Goal: Task Accomplishment & Management: Use online tool/utility

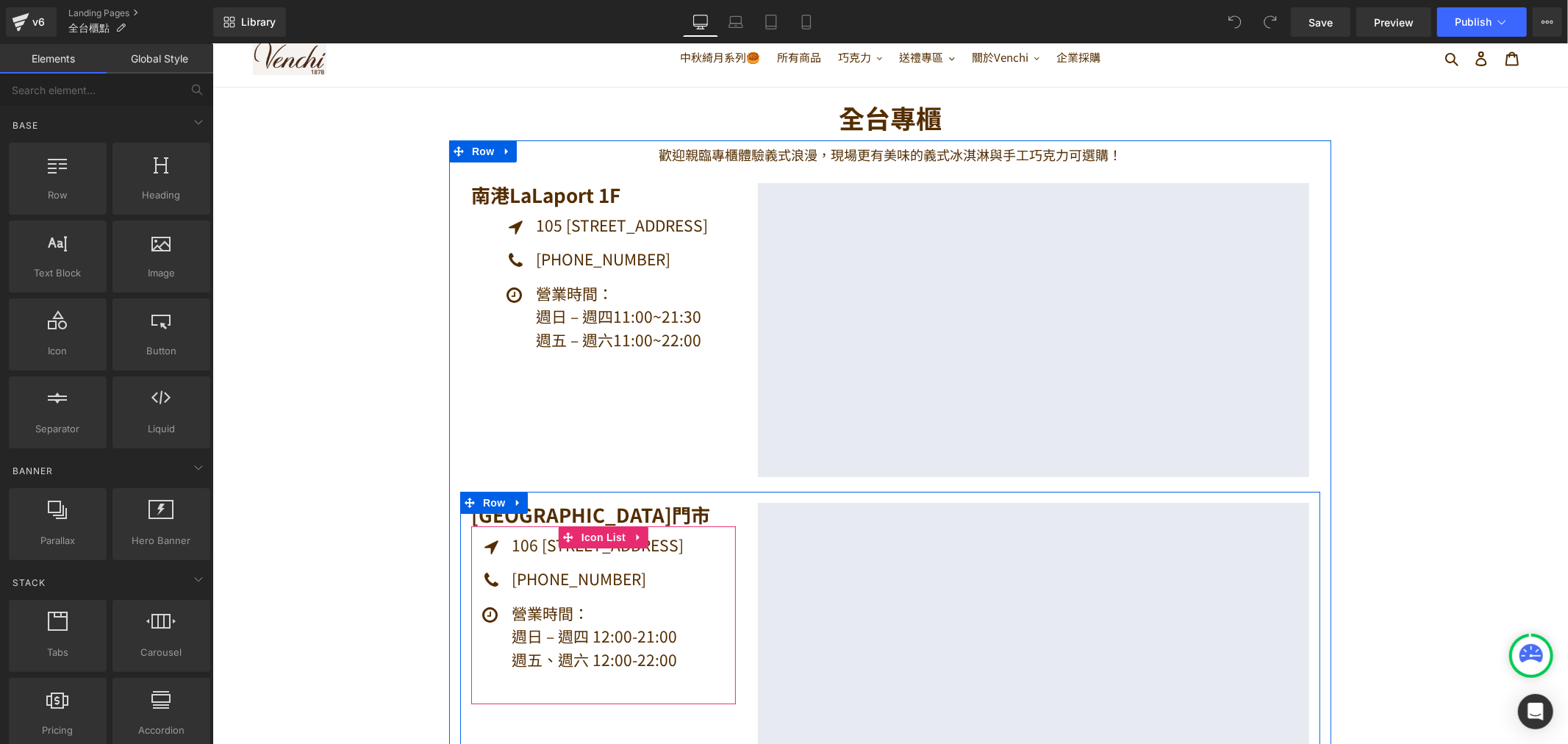
scroll to position [81, 0]
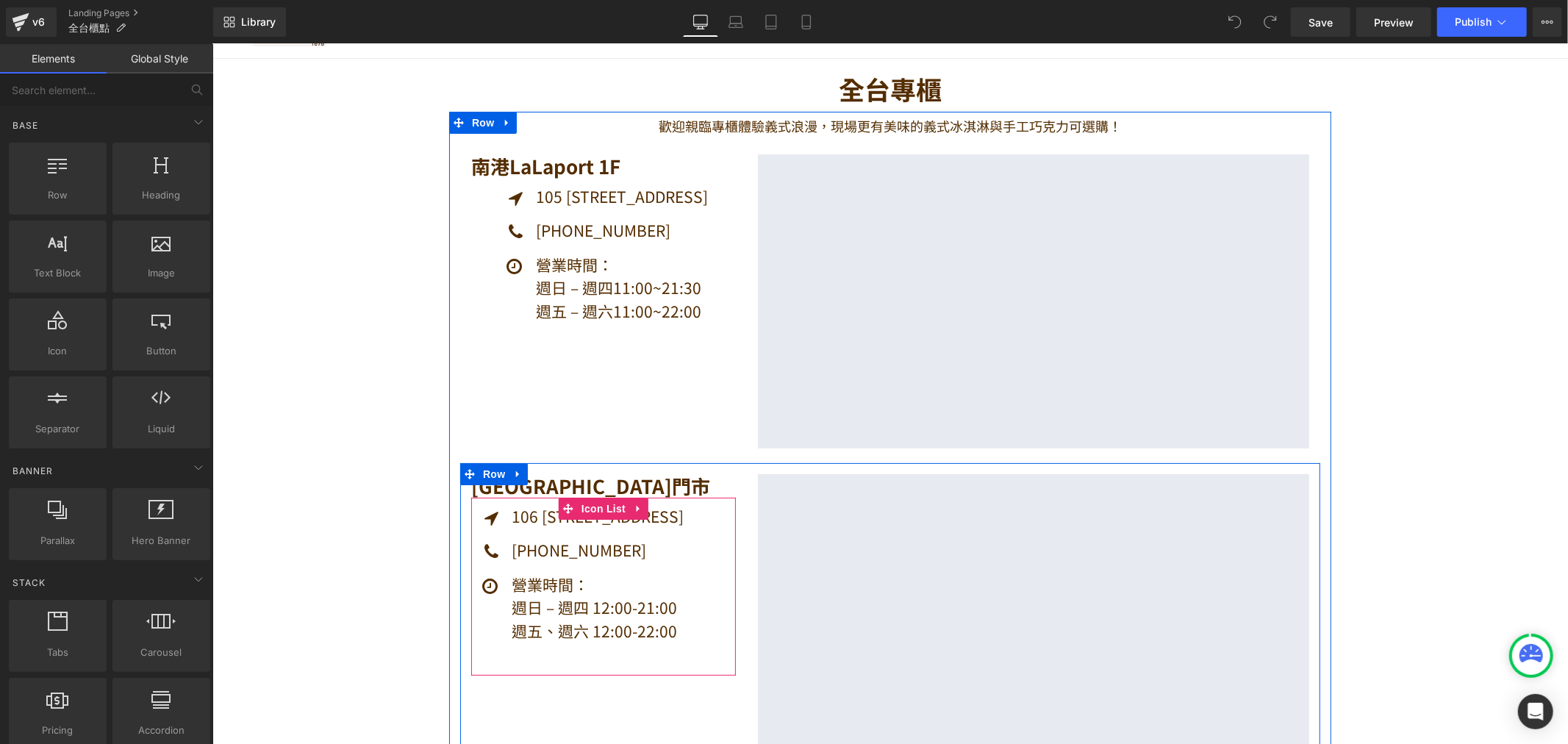
click at [689, 645] on ul "Icon 106 [STREET_ADDRESS] [GEOGRAPHIC_DATA] Icon [PHONE_NUMBER] Text Block Icon" at bounding box center [603, 579] width 258 height 149
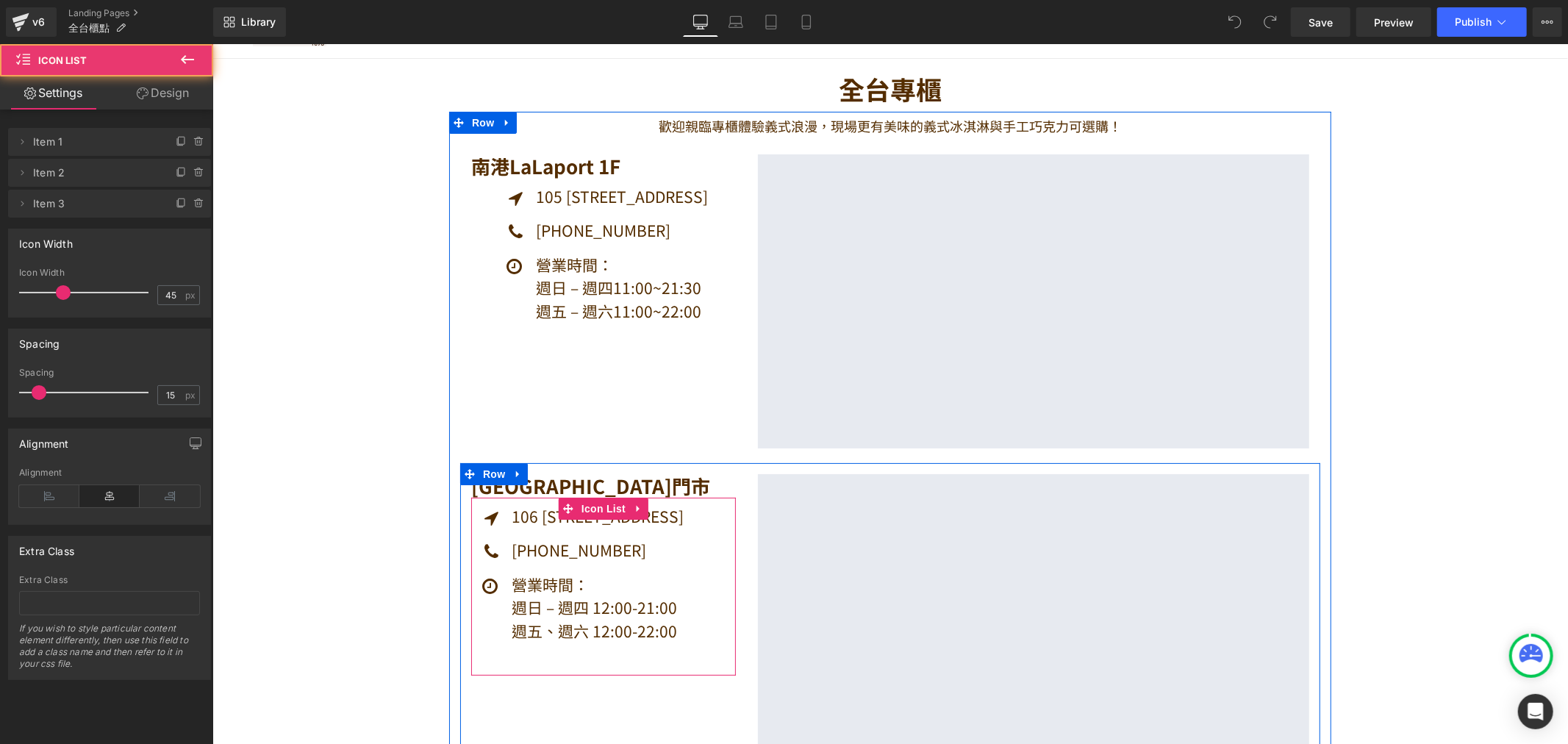
click at [634, 663] on div "Icon 106 [STREET_ADDRESS] [GEOGRAPHIC_DATA] Icon [PHONE_NUMBER] Text Block Icon" at bounding box center [603, 586] width 265 height 179
click at [635, 661] on div "Icon 106 [STREET_ADDRESS] [GEOGRAPHIC_DATA] Icon [PHONE_NUMBER] Text Block Icon" at bounding box center [603, 586] width 265 height 179
click at [674, 626] on p "週五、週六 12:00-22:00" at bounding box center [621, 631] width 221 height 24
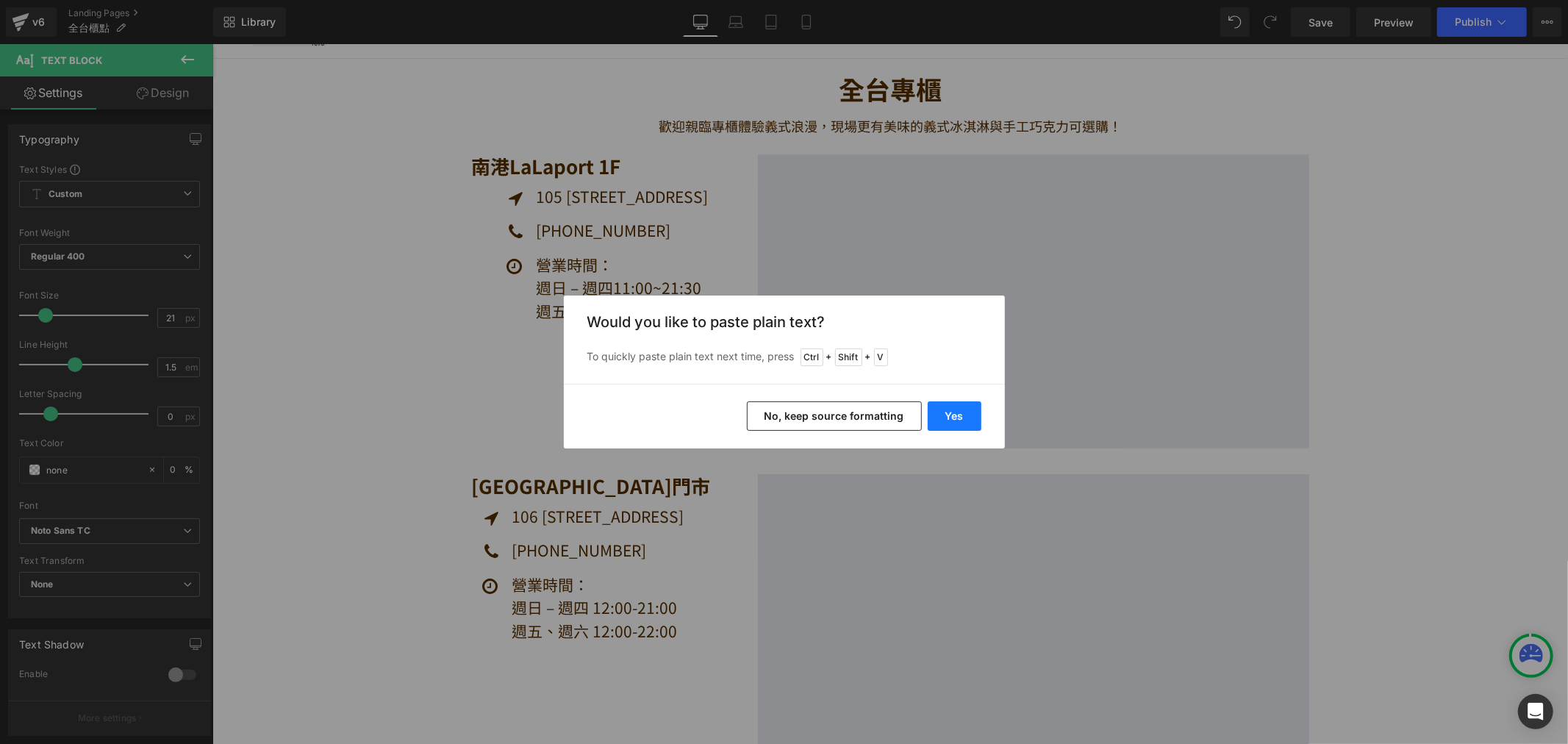
click at [0, 0] on button "Yes" at bounding box center [0, 0] width 0 height 0
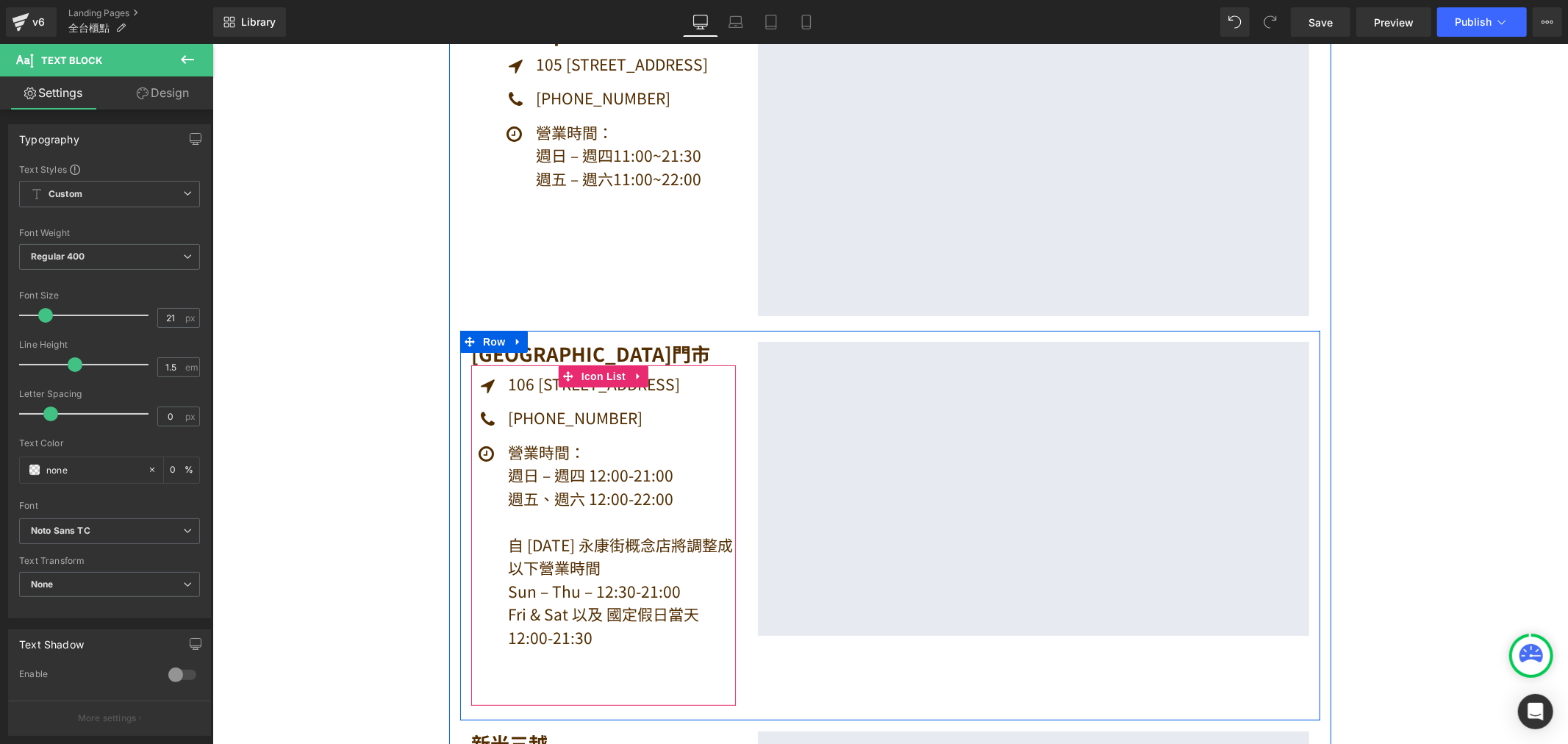
scroll to position [244, 0]
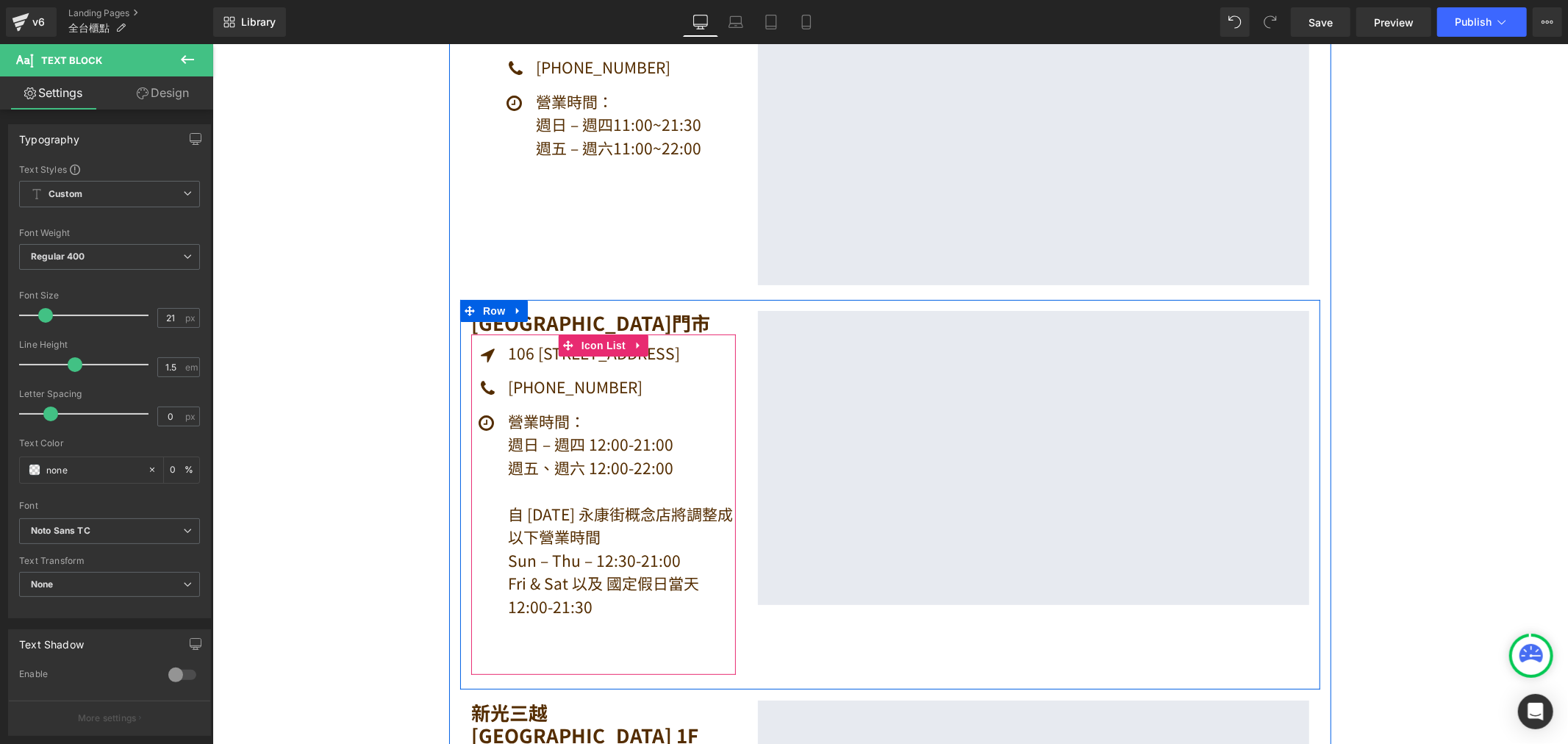
click at [587, 532] on div "營業時間： 週日 – 週四 12:00-21:00 週五、週六 12:00-22:00 自 [DATE] 永康街概念店將調整成以下營業時間 Sun – Th…" at bounding box center [619, 525] width 231 height 231
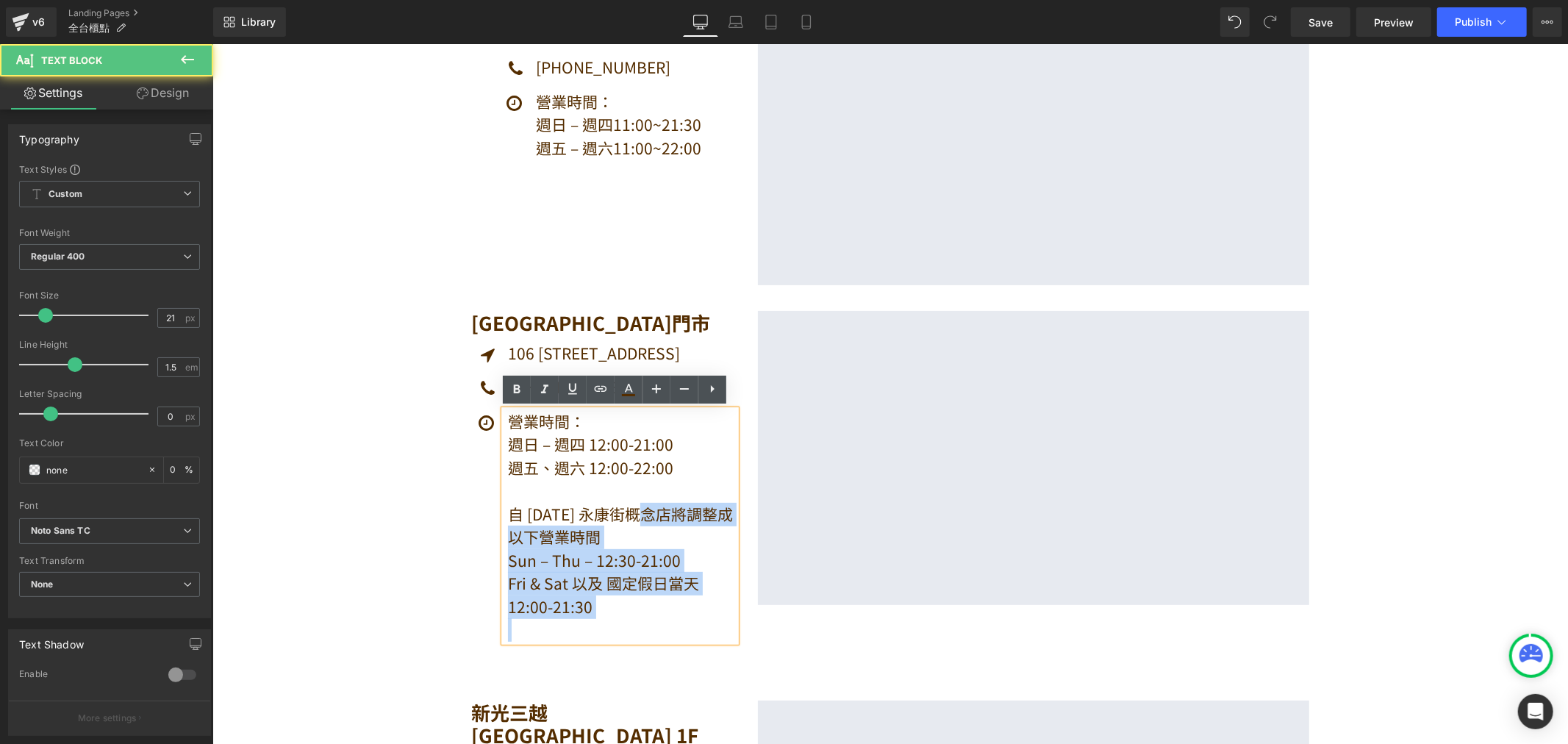
drag, startPoint x: 605, startPoint y: 509, endPoint x: 730, endPoint y: 503, distance: 125.1
click at [730, 503] on div "營業時間： 週日 – 週四 12:00-21:00 週五、週六 12:00-22:00 自 [DATE] 永康街概念店將調整成以下營業時間 Sun – Th…" at bounding box center [619, 525] width 231 height 231
click at [625, 521] on p "自 [DATE] 永康街概念店將調整成以下營業時間" at bounding box center [621, 525] width 228 height 46
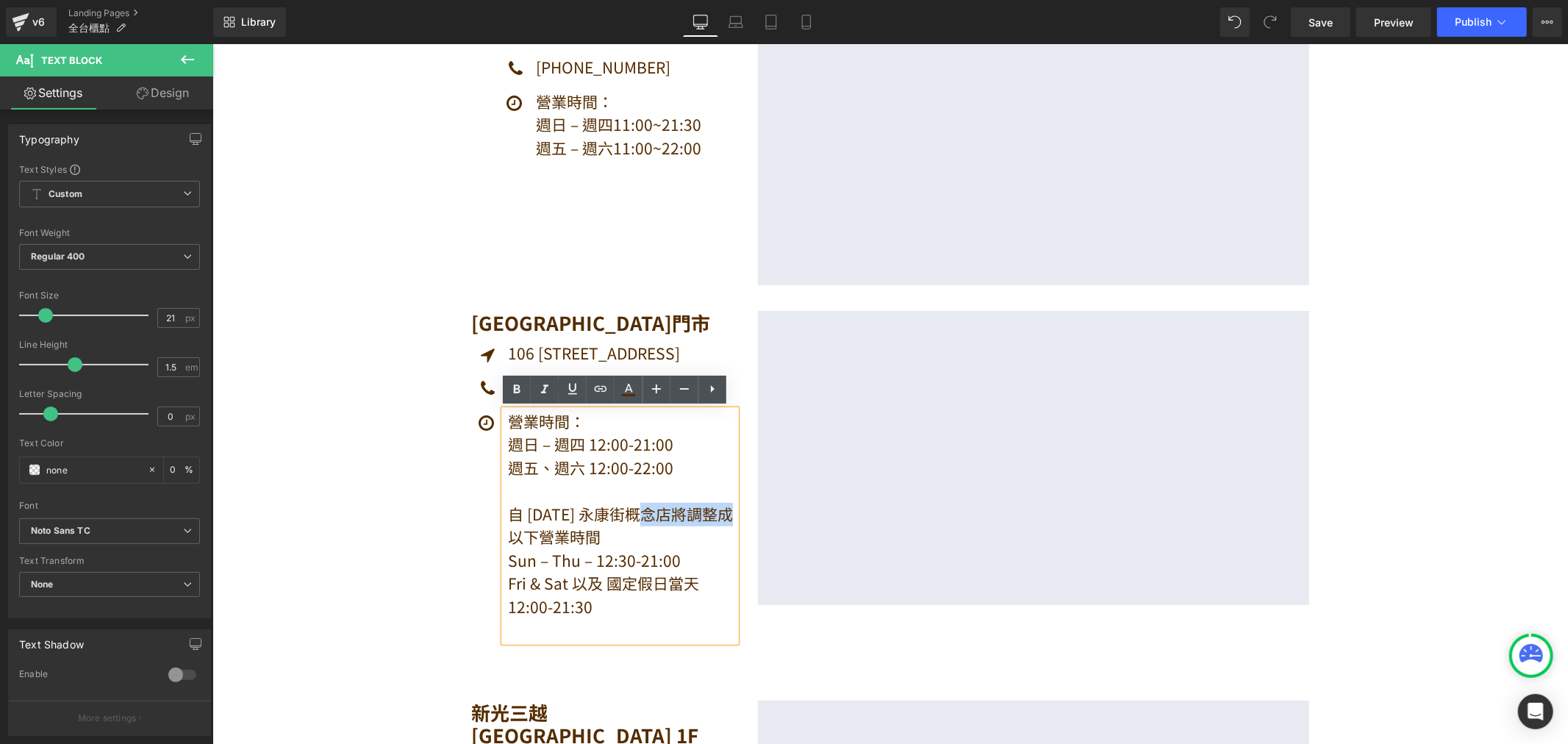
drag, startPoint x: 611, startPoint y: 512, endPoint x: 694, endPoint y: 507, distance: 83.2
click at [694, 507] on p "自 [DATE] 永康街概念店將調整成以下營業時間" at bounding box center [621, 525] width 228 height 46
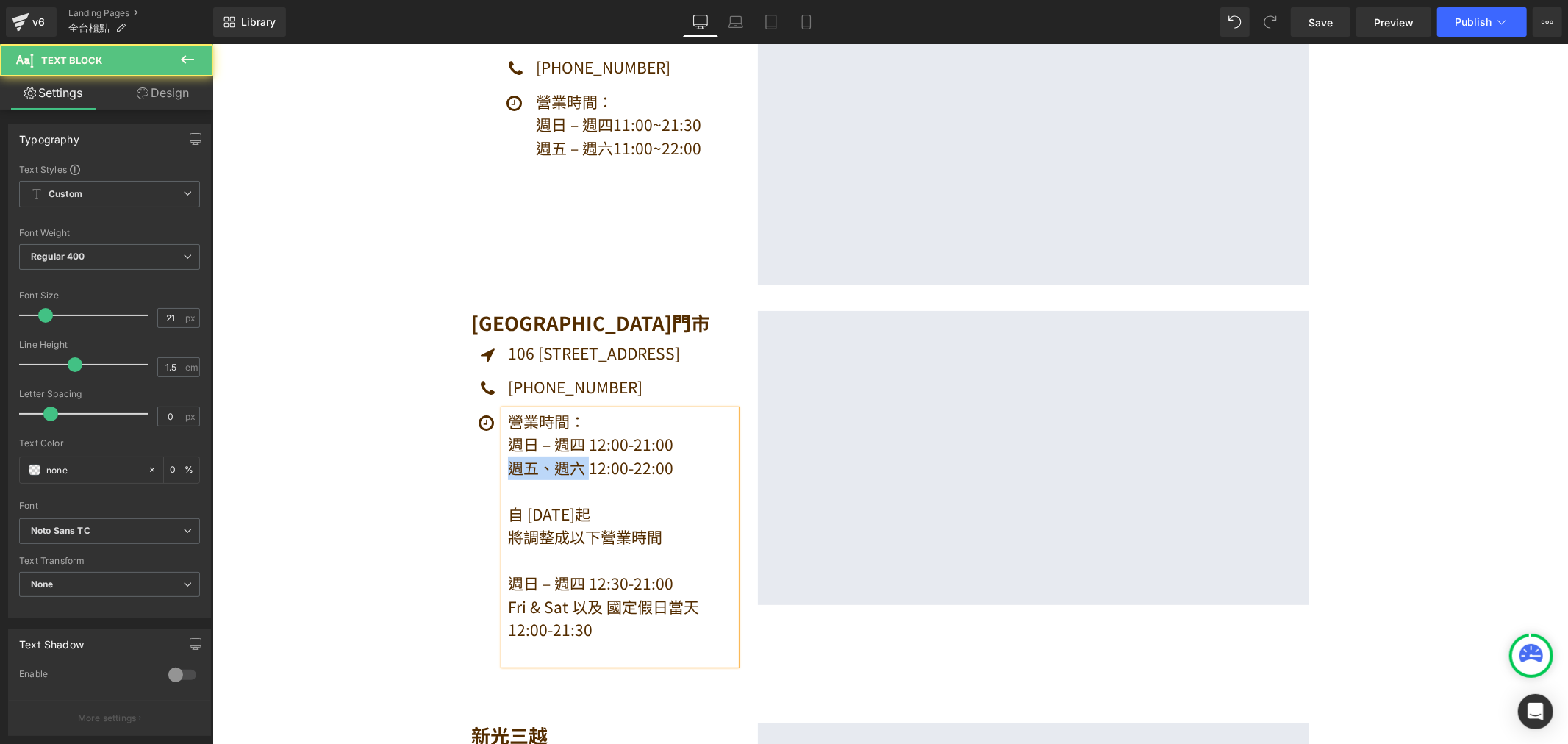
drag, startPoint x: 583, startPoint y: 469, endPoint x: 499, endPoint y: 467, distance: 84.0
click at [504, 467] on div "營業時間： 週日 – 週四 12:00-21:00 週五、週六 12:00-22:00 自 [DATE]起 將調整成以下營業時間 週日 – 週四 12:30…" at bounding box center [619, 536] width 231 height 255
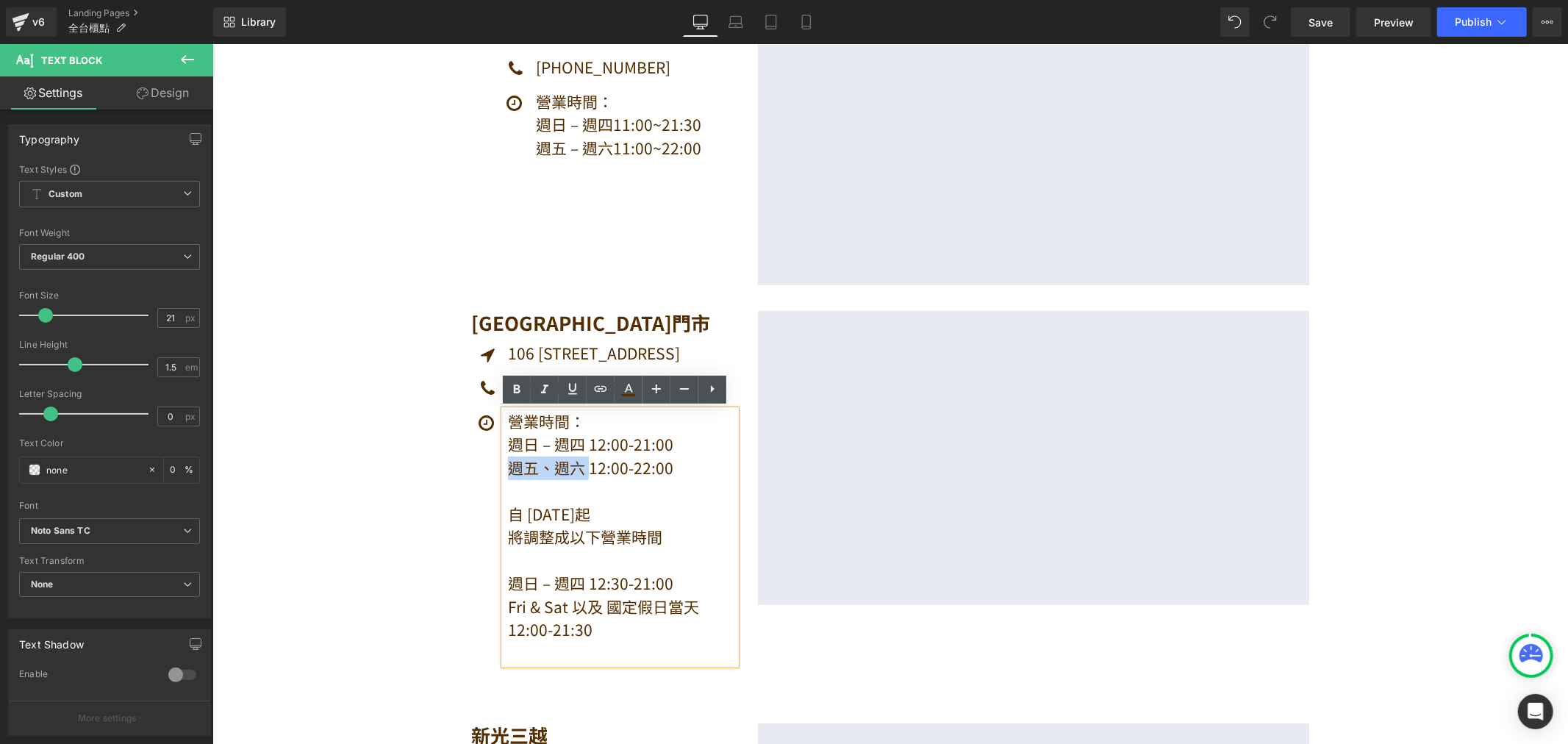
copy p "週五、週六"
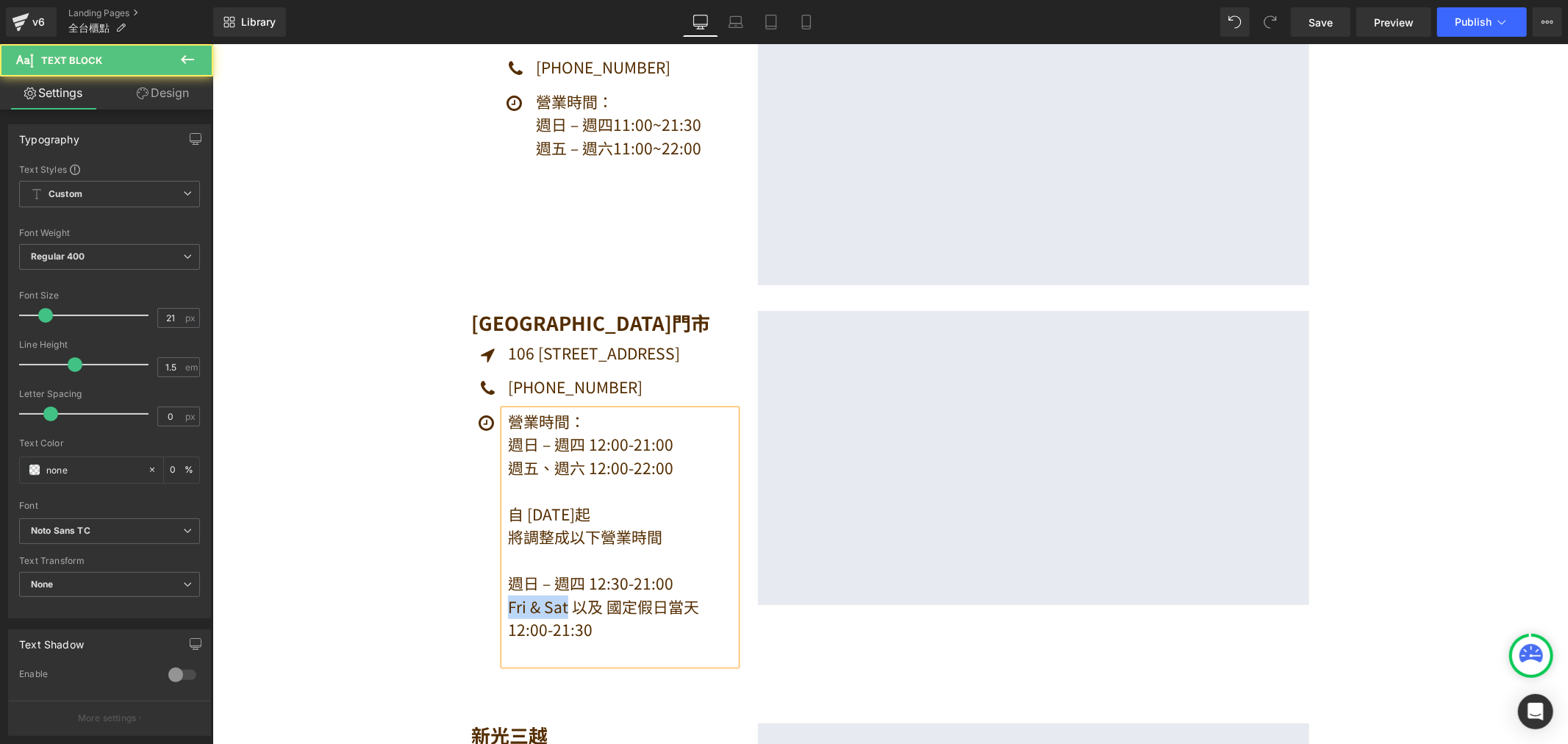
drag, startPoint x: 559, startPoint y: 600, endPoint x: 491, endPoint y: 607, distance: 68.4
click at [491, 607] on div "營業時間： 週日 – 週四 12:00-21:00 週五、週六 12:00-22:00 自 [DATE]起 將調整成以下營業時間 週日 – 週四 12:30…" at bounding box center [603, 536] width 265 height 255
click at [560, 598] on p "Fri & Sat 以及 國定假日當天 12:00-21:30" at bounding box center [621, 618] width 228 height 46
drag, startPoint x: 562, startPoint y: 604, endPoint x: 498, endPoint y: 611, distance: 64.4
click at [504, 611] on div "營業時間： 週日 – 週四 12:00-21:00 週五、週六 12:00-22:00 自 [DATE]起 將調整成以下營業時間 週日 – 週四 12:30…" at bounding box center [619, 536] width 231 height 255
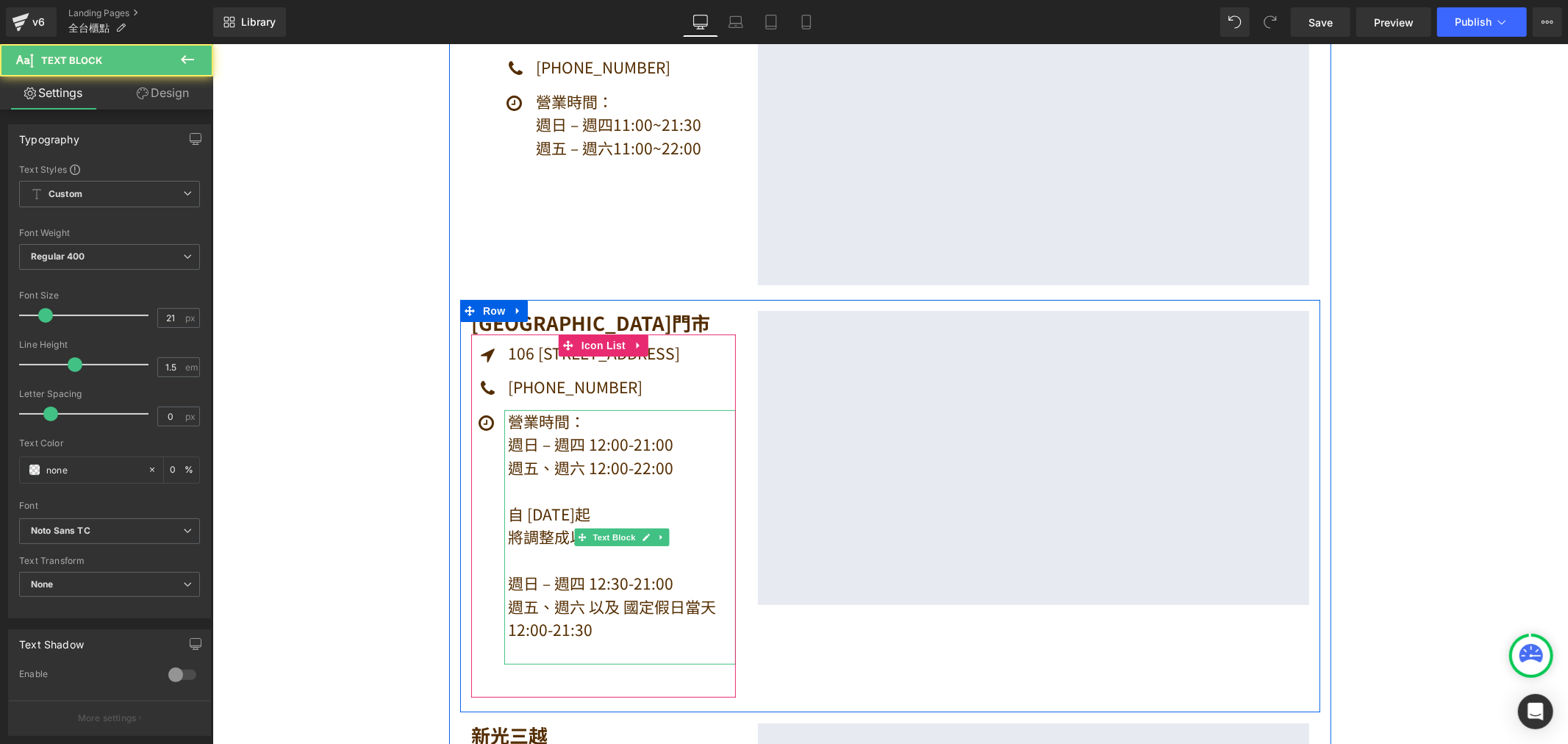
click at [576, 599] on p "週五、週六 以及 國定假日當天 12:00-21:30" at bounding box center [621, 618] width 228 height 46
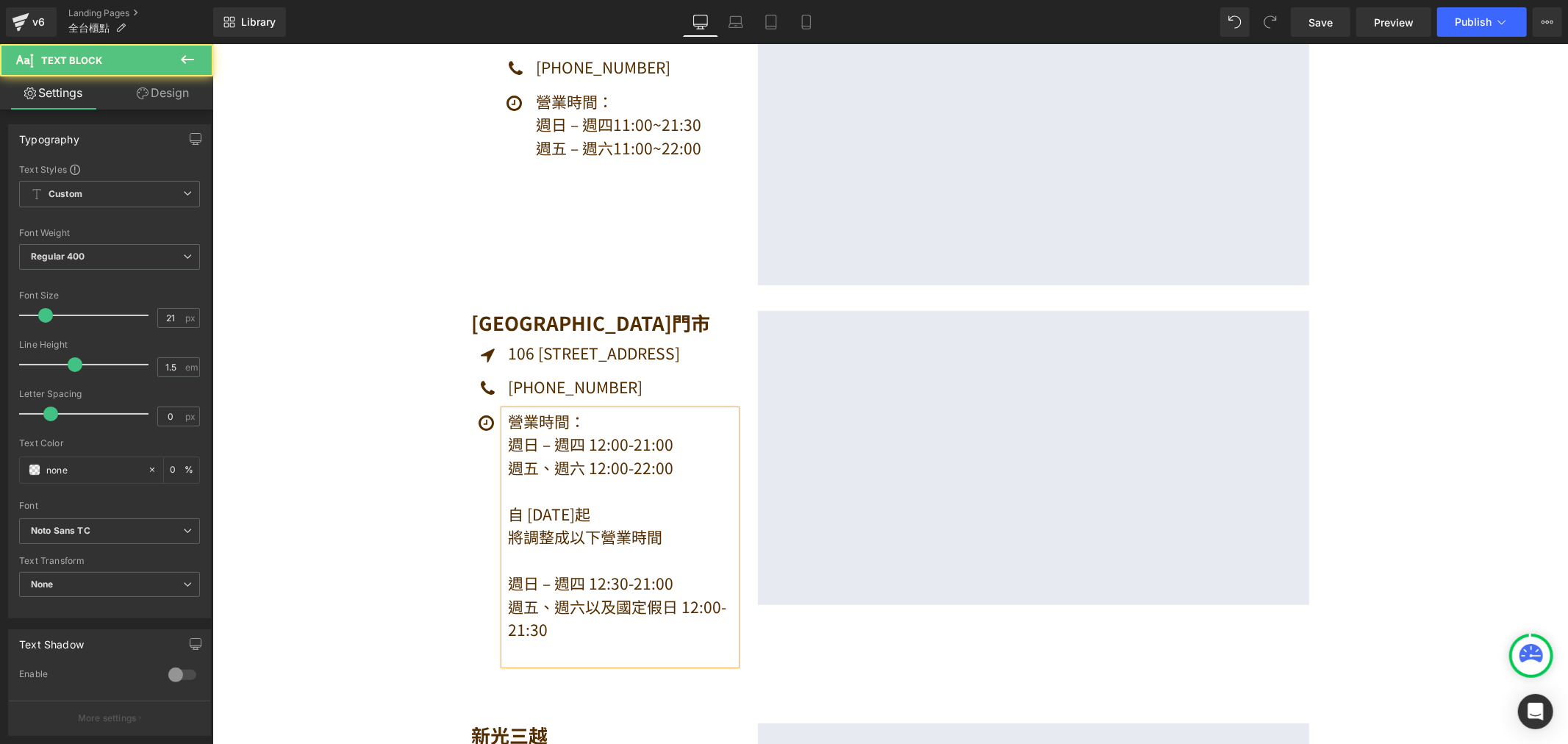
drag, startPoint x: 617, startPoint y: 627, endPoint x: 689, endPoint y: 605, distance: 75.3
click at [621, 623] on p "週五、週六以及國定假日 12:00-21:30" at bounding box center [621, 618] width 228 height 46
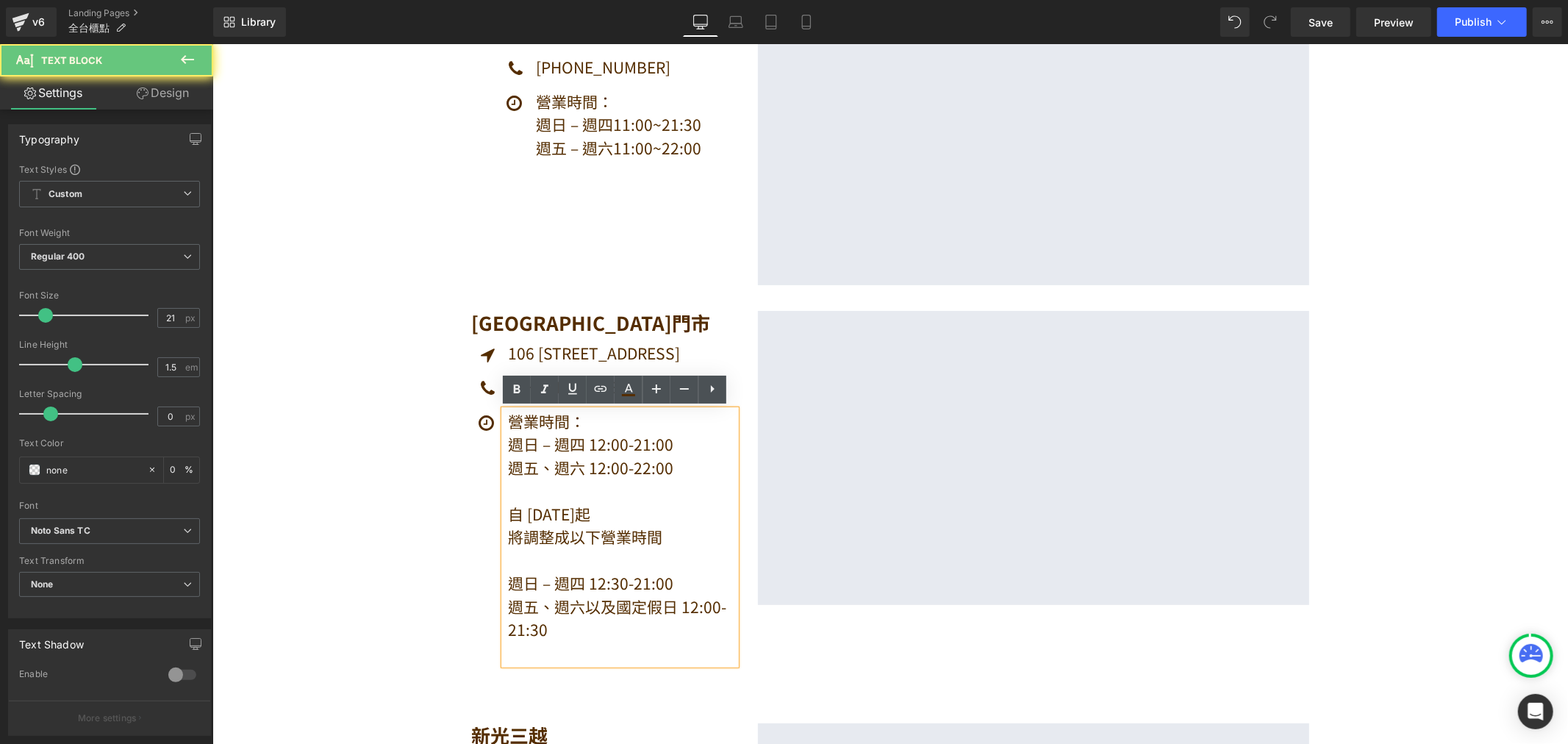
click at [673, 612] on p "週五、週六以及國定假日 12:00-21:30" at bounding box center [621, 618] width 228 height 46
click at [576, 635] on p "週五、週六以及國定假日 12:00-21:30" at bounding box center [621, 618] width 228 height 46
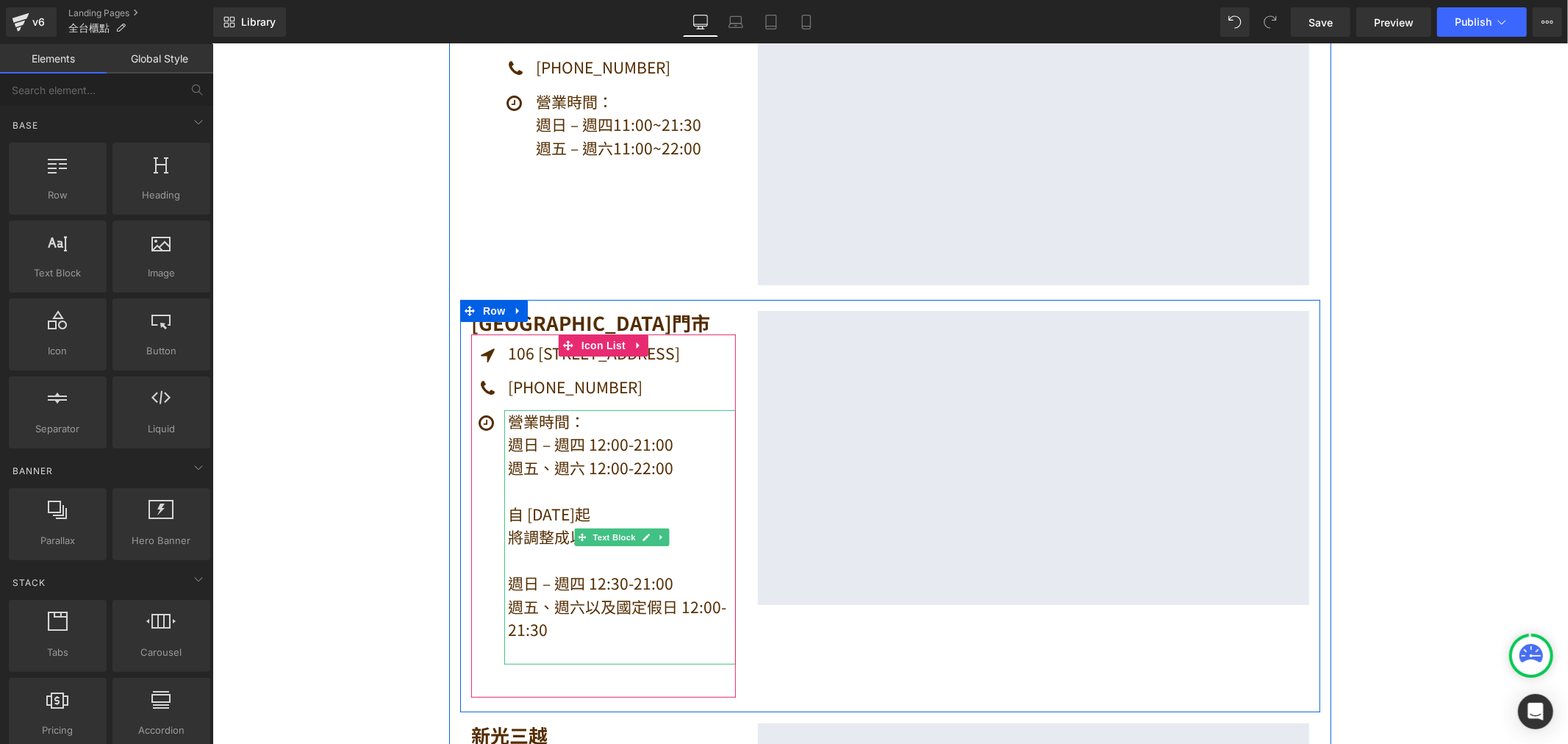
click at [512, 511] on p "自 [DATE]起" at bounding box center [621, 514] width 228 height 24
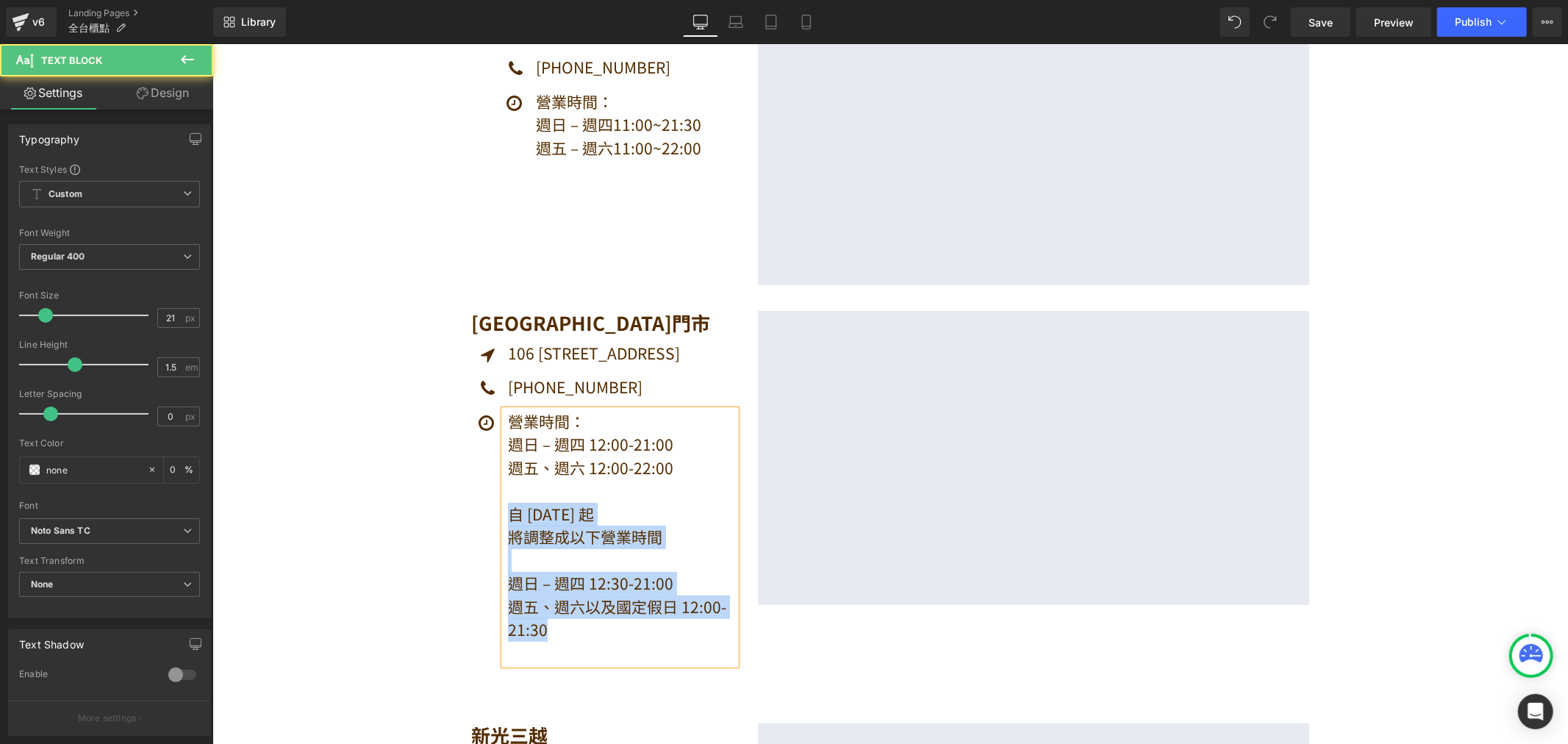
drag, startPoint x: 537, startPoint y: 636, endPoint x: 483, endPoint y: 515, distance: 132.5
click at [483, 515] on div "營業時間： 週日 – 週四 12:00-21:00 週五、週六 12:00-22:00 自 [DATE] 起 將調整成以下營業時間 週日 – 週四 12:3…" at bounding box center [603, 536] width 265 height 255
drag, startPoint x: 549, startPoint y: 630, endPoint x: 477, endPoint y: 520, distance: 131.5
click at [477, 520] on div "營業時間： 週日 – 週四 12:00-21:00 週五、週六 12:00-22:00 自 [DATE] 起 將調整成以下營業時間 週日 – 週四 12:30…" at bounding box center [603, 536] width 265 height 255
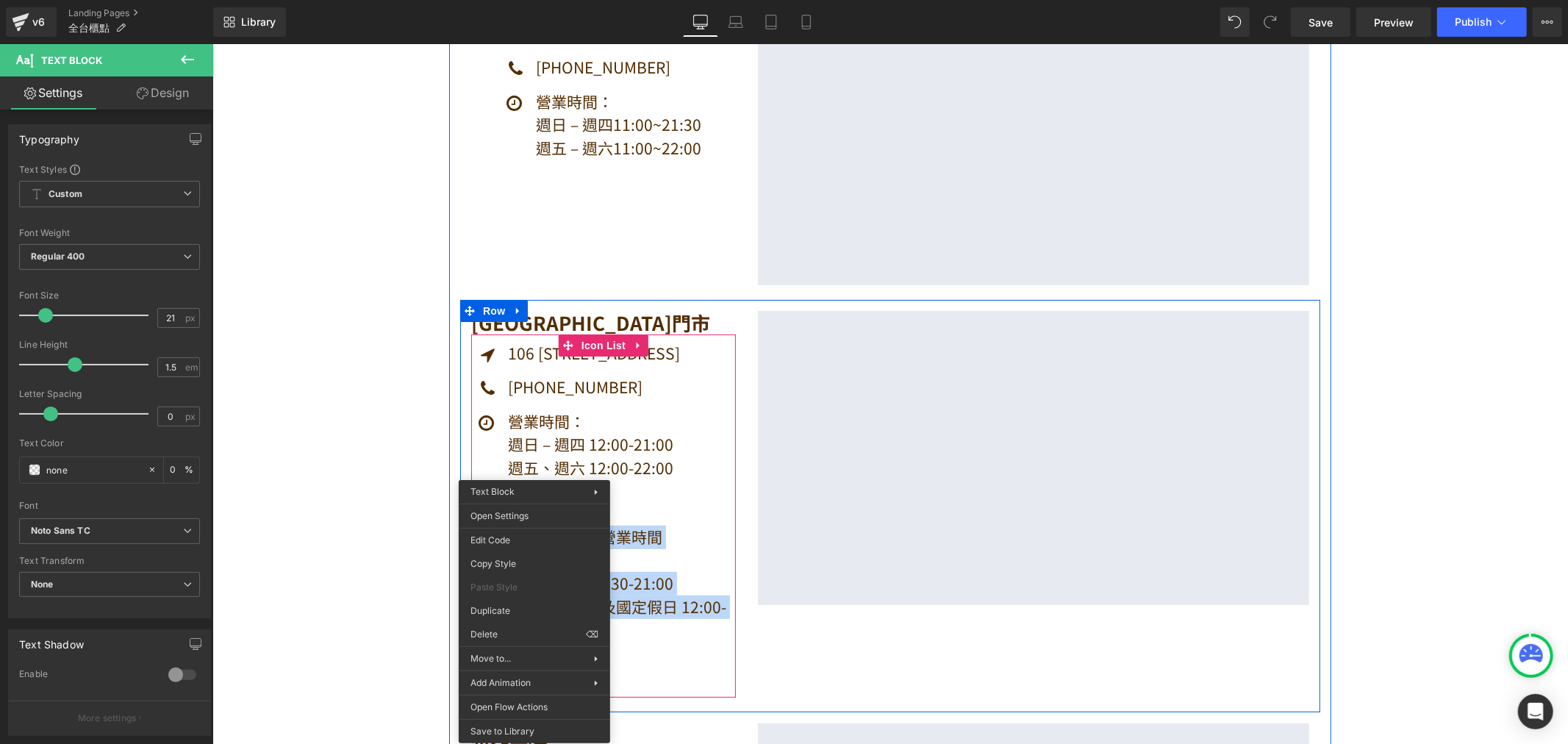
click at [693, 599] on strong "週五、週六以及國定假日 12:00-21:30" at bounding box center [616, 618] width 218 height 46
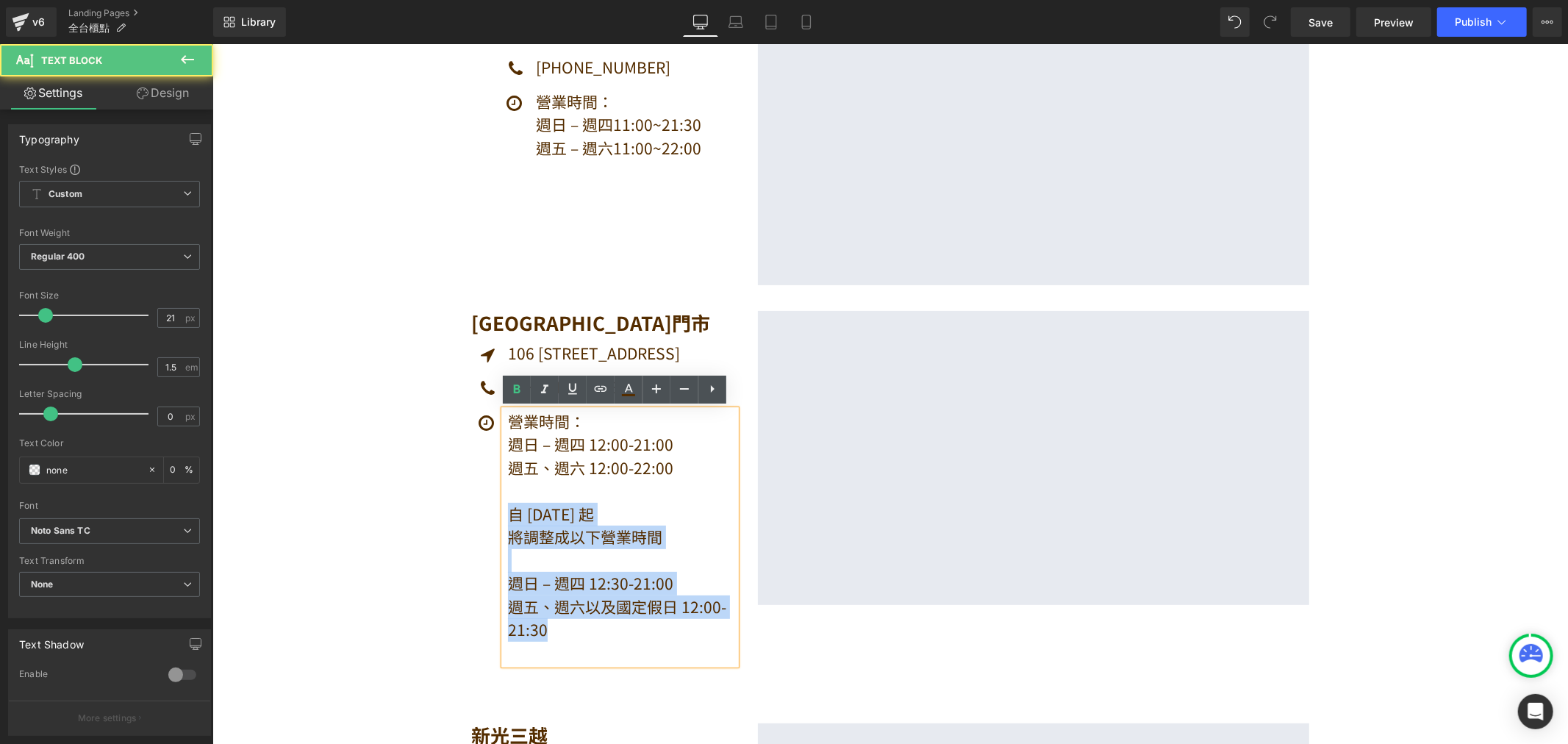
drag, startPoint x: 543, startPoint y: 635, endPoint x: 498, endPoint y: 510, distance: 132.9
click at [504, 510] on div "營業時間： 週日 – 週四 12:00-21:00 週五、週六 12:00-22:00 自 [DATE] 起 將調整成以下營業時間 週日 – 週四 12:30…" at bounding box center [619, 536] width 231 height 255
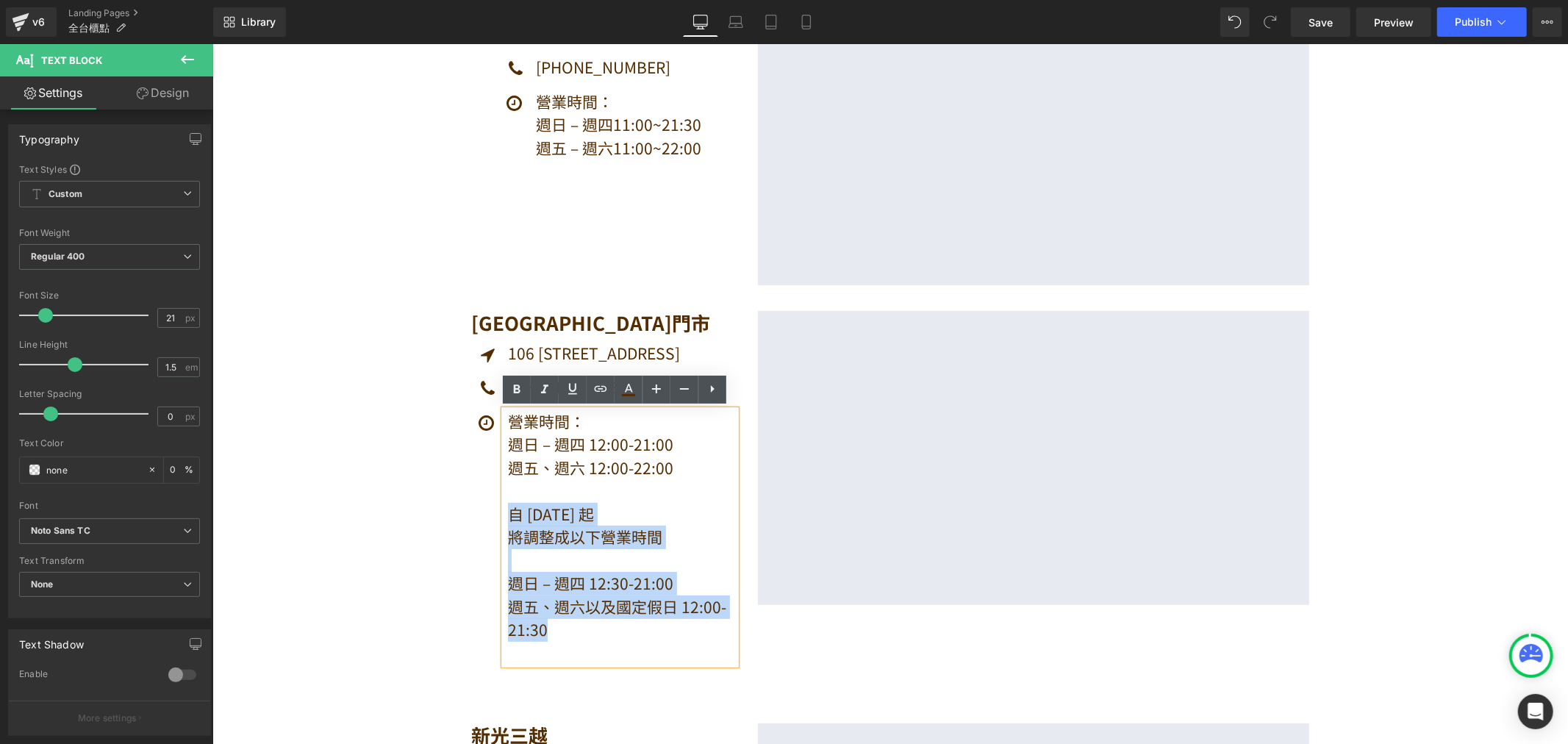
drag, startPoint x: 543, startPoint y: 637, endPoint x: 489, endPoint y: 512, distance: 136.2
click at [489, 512] on div "營業時間： 週日 – 週四 12:00-21:00 週五、週六 12:00-22:00 自 [DATE] 起 將調整成以下營業時間 週日 – 週四 12:30…" at bounding box center [603, 536] width 265 height 255
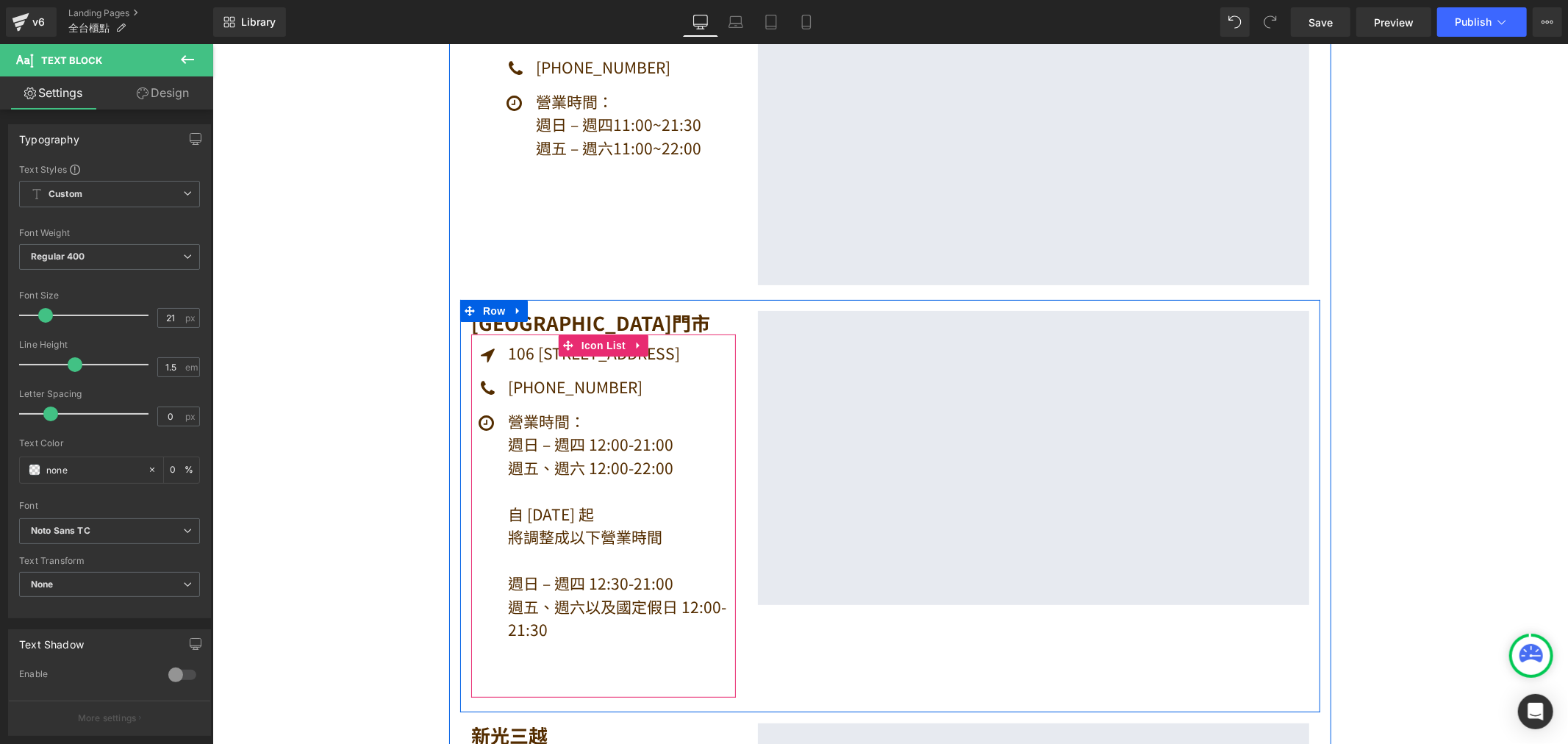
drag, startPoint x: 664, startPoint y: 656, endPoint x: 659, endPoint y: 648, distance: 9.4
click at [664, 656] on p at bounding box center [621, 653] width 228 height 24
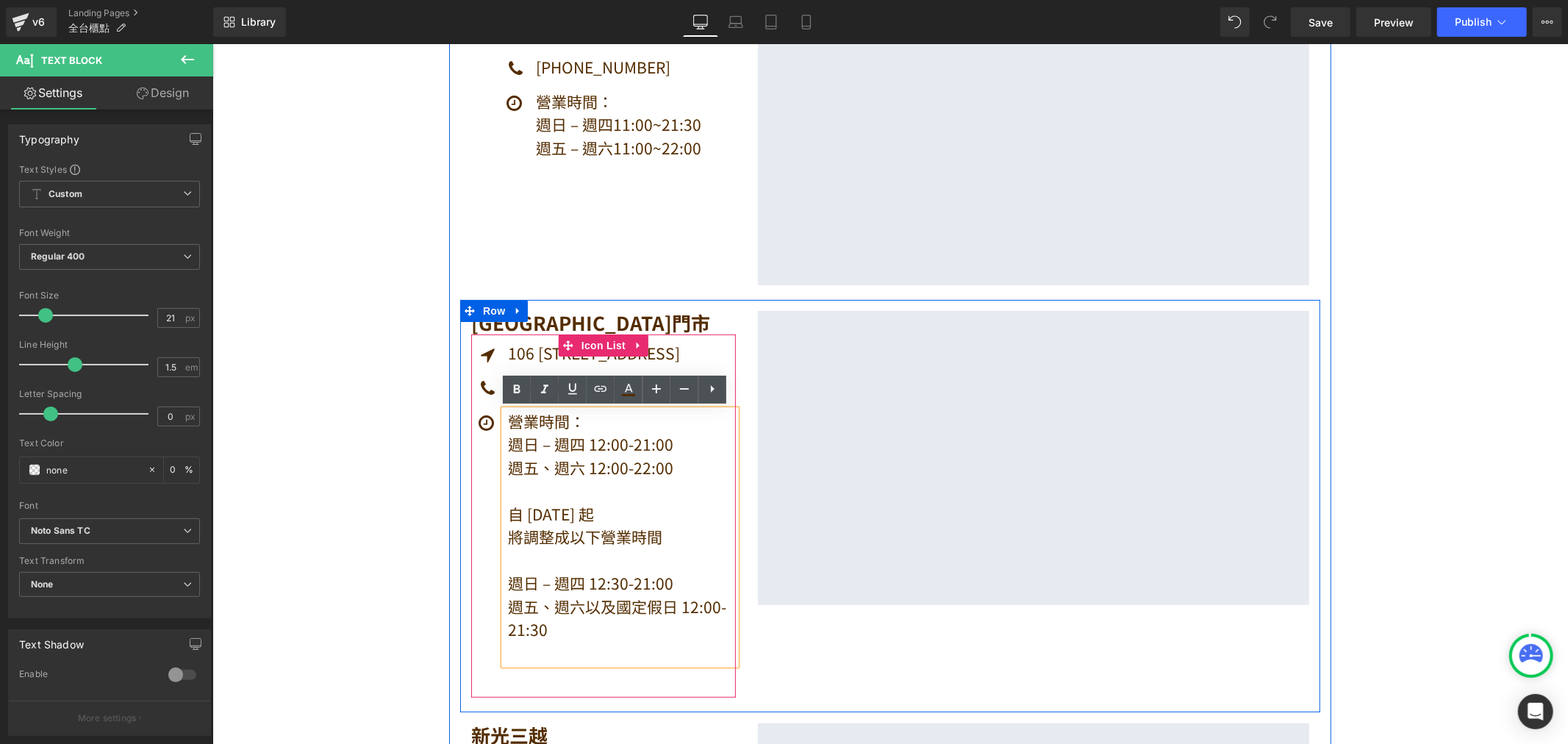
click at [532, 459] on p "週五、週六 12:00-22:00" at bounding box center [621, 467] width 228 height 24
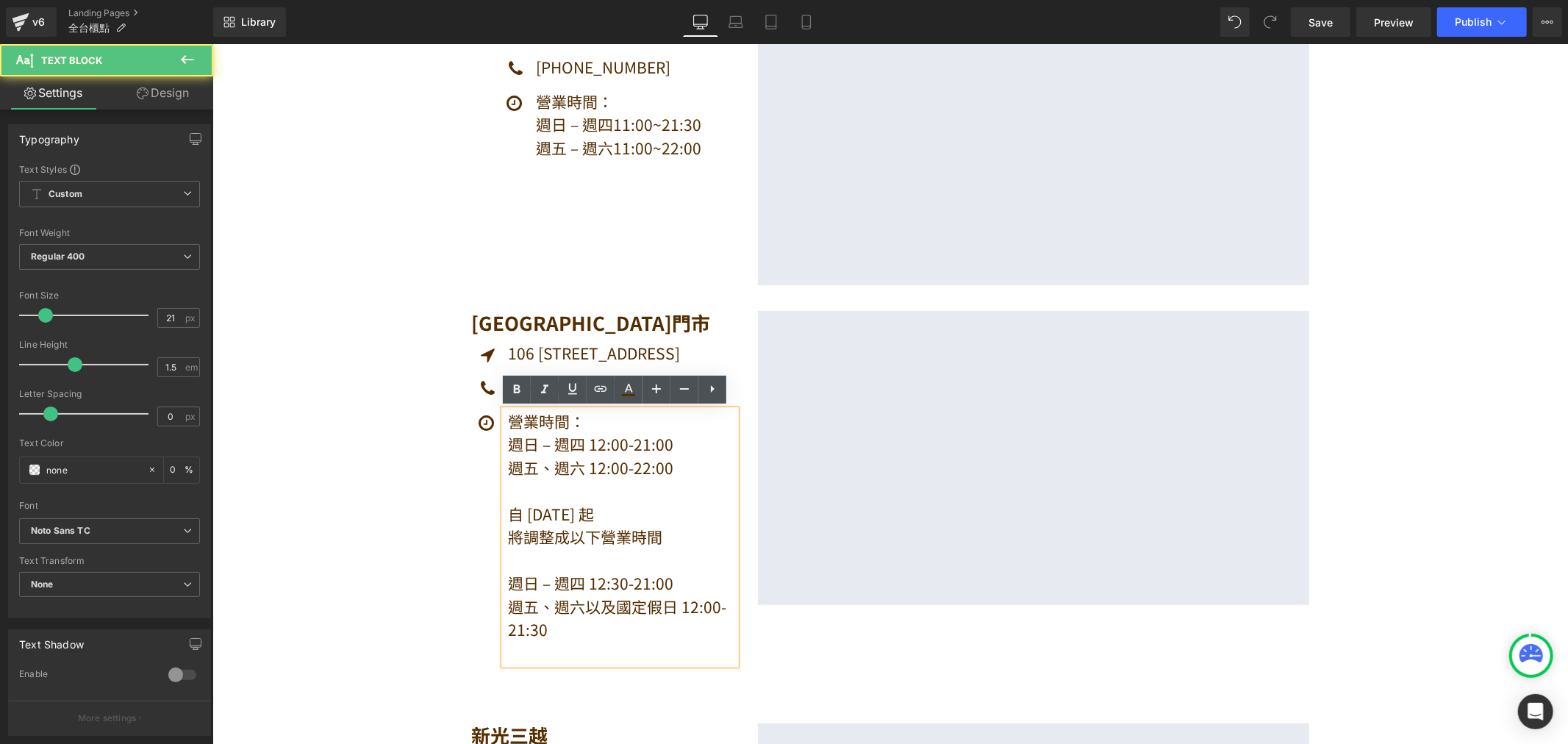
drag, startPoint x: 556, startPoint y: 599, endPoint x: 560, endPoint y: 574, distance: 25.3
click at [559, 582] on div "營業時間： 週日 – 週四 12:00-21:00 週五、週六 12:00-22:00 自 [DATE] 起 將調整成以下營業時間 週日 – 週四 12:30…" at bounding box center [619, 536] width 231 height 255
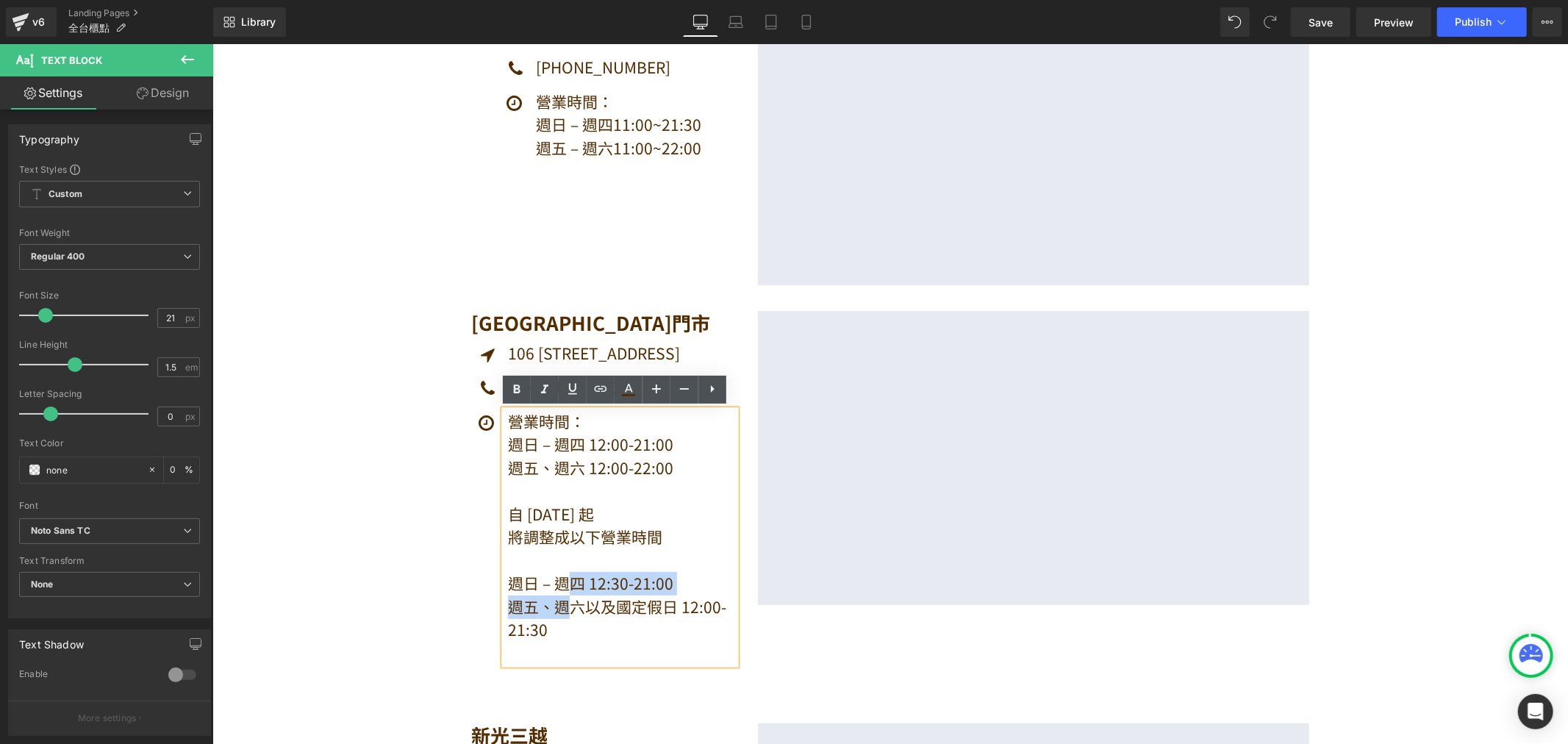
click at [495, 321] on h1 "[GEOGRAPHIC_DATA]門市" at bounding box center [603, 322] width 265 height 23
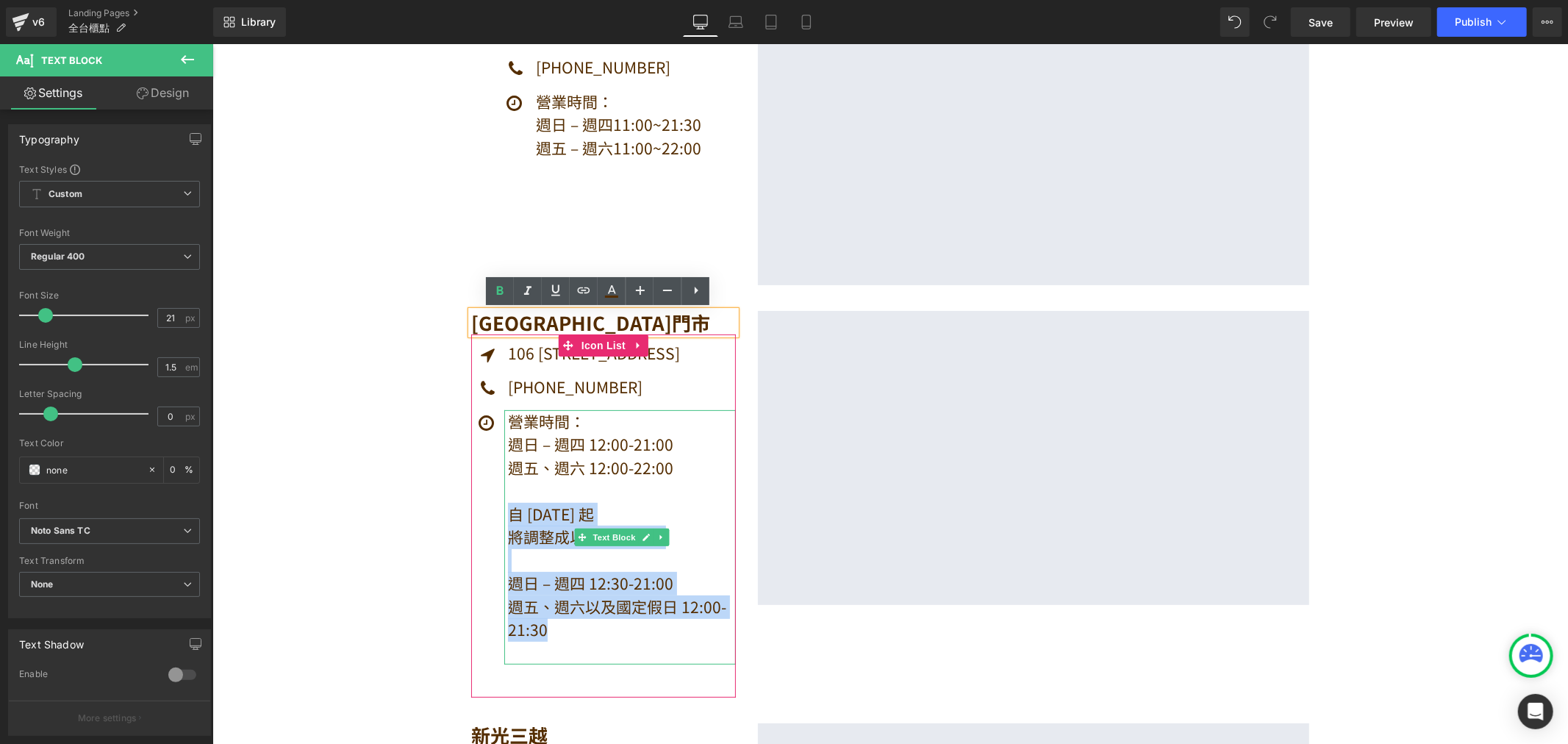
drag, startPoint x: 540, startPoint y: 630, endPoint x: 507, endPoint y: 512, distance: 122.5
click at [507, 512] on div "營業時間： 週日 – 週四 12:00-21:00 週五、週六 12:00-22:00 自 [DATE] 起 將調整成以下營業時間 週日 – 週四 12:30…" at bounding box center [619, 536] width 231 height 255
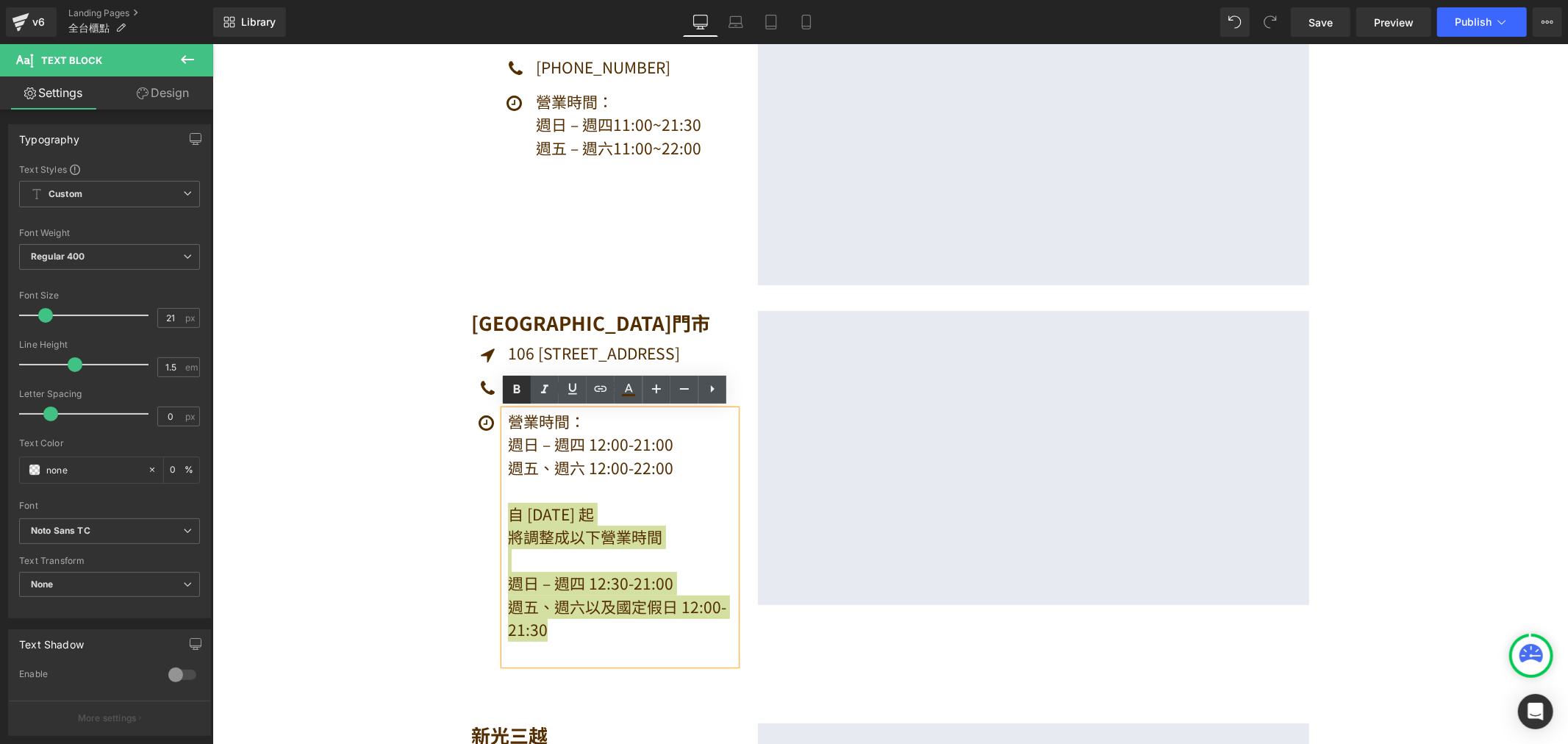
click at [0, 0] on icon at bounding box center [0, 0] width 0 height 0
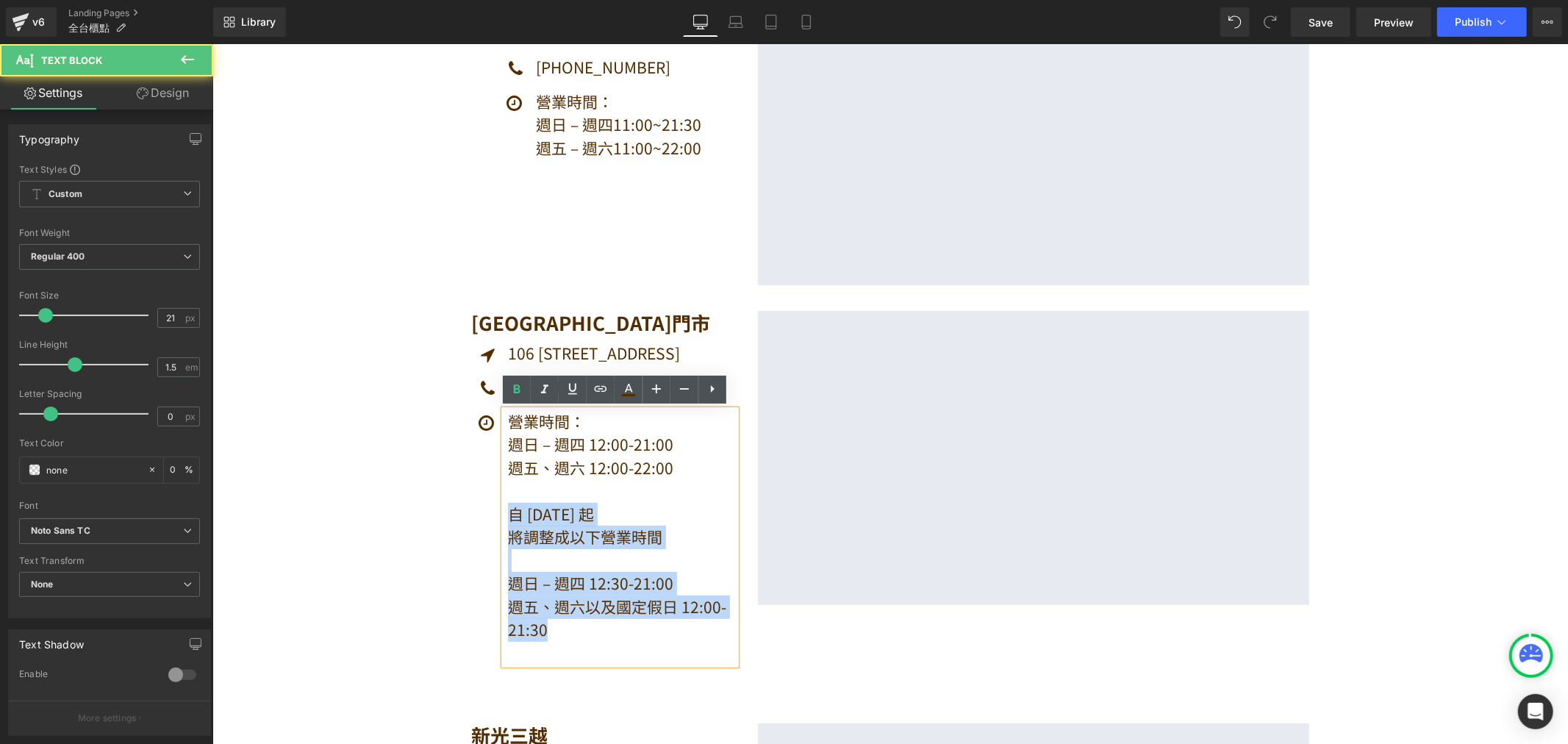
drag, startPoint x: 504, startPoint y: 517, endPoint x: 603, endPoint y: 629, distance: 149.5
click at [602, 634] on div "營業時間： 週日 – 週四 12:00-21:00 週五、週六 12:00-22:00 自 [DATE] 起 將調整成以下營業時間 週日 – 週四 12:30…" at bounding box center [619, 536] width 231 height 255
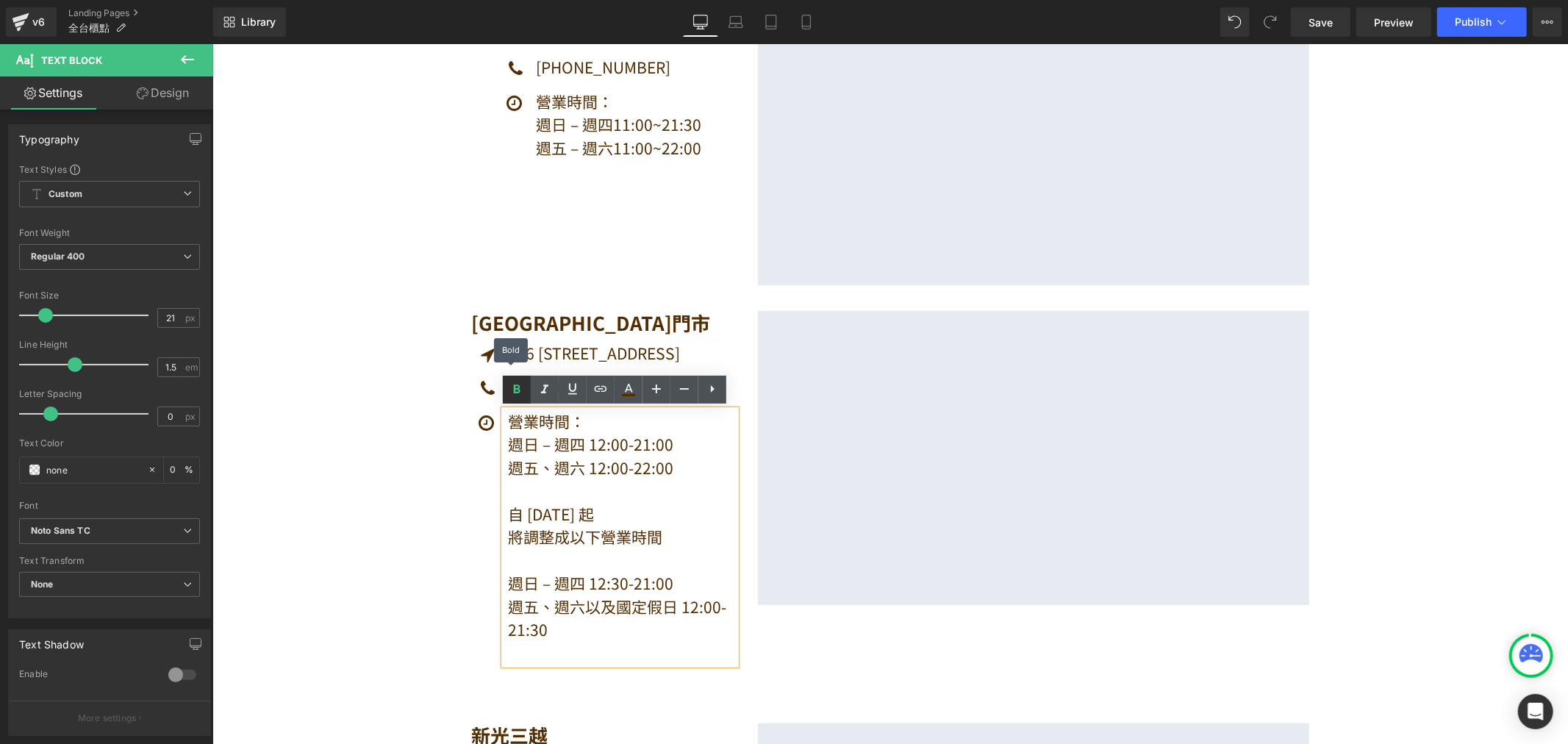
click at [0, 0] on icon at bounding box center [0, 0] width 0 height 0
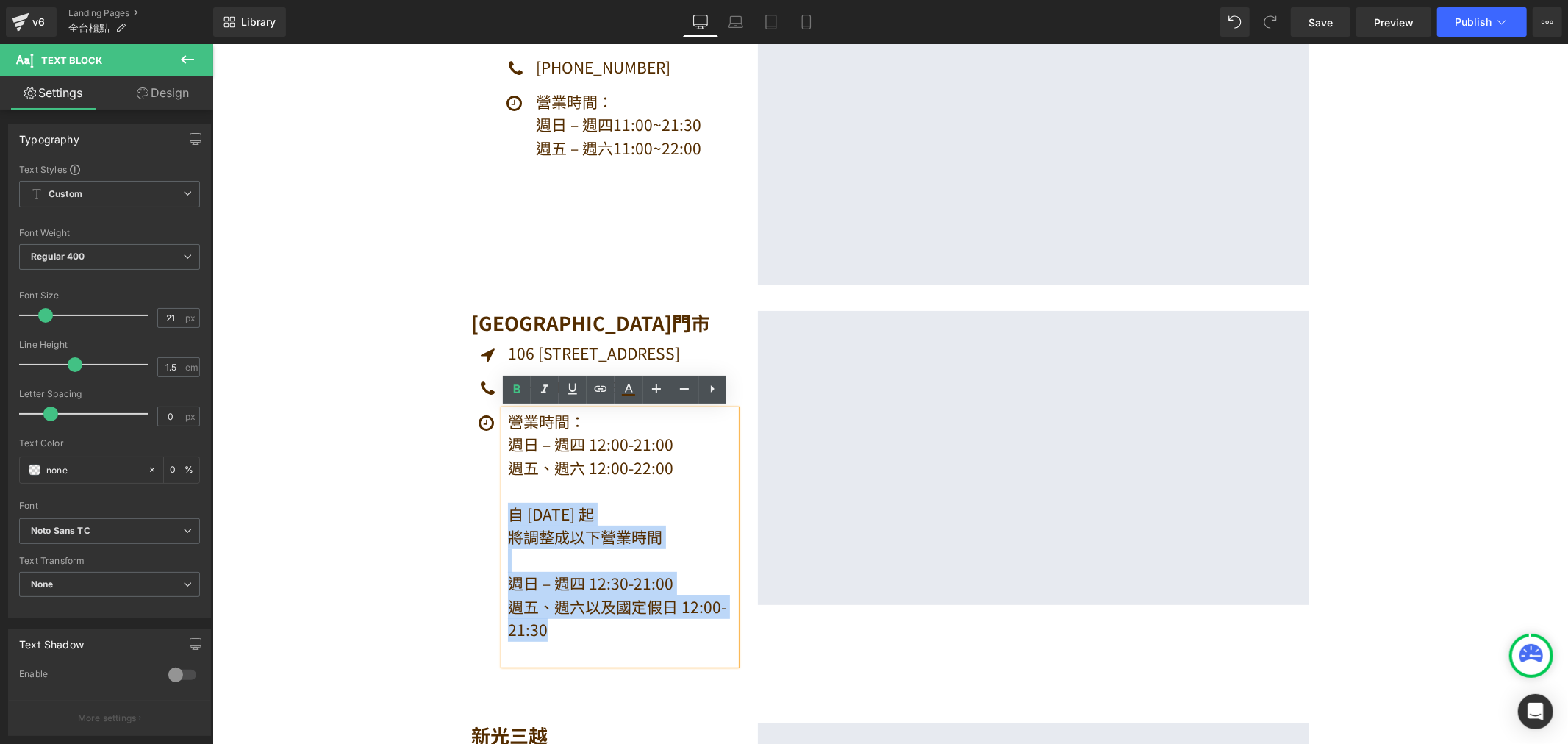
drag, startPoint x: 505, startPoint y: 509, endPoint x: 578, endPoint y: 627, distance: 138.8
click at [578, 627] on div "營業時間： 週日 – 週四 12:00-21:00 週五、週六 12:00-22:00 自 [DATE] 起 將調整成以下營業時間 週日 – 週四 12:30…" at bounding box center [619, 536] width 231 height 255
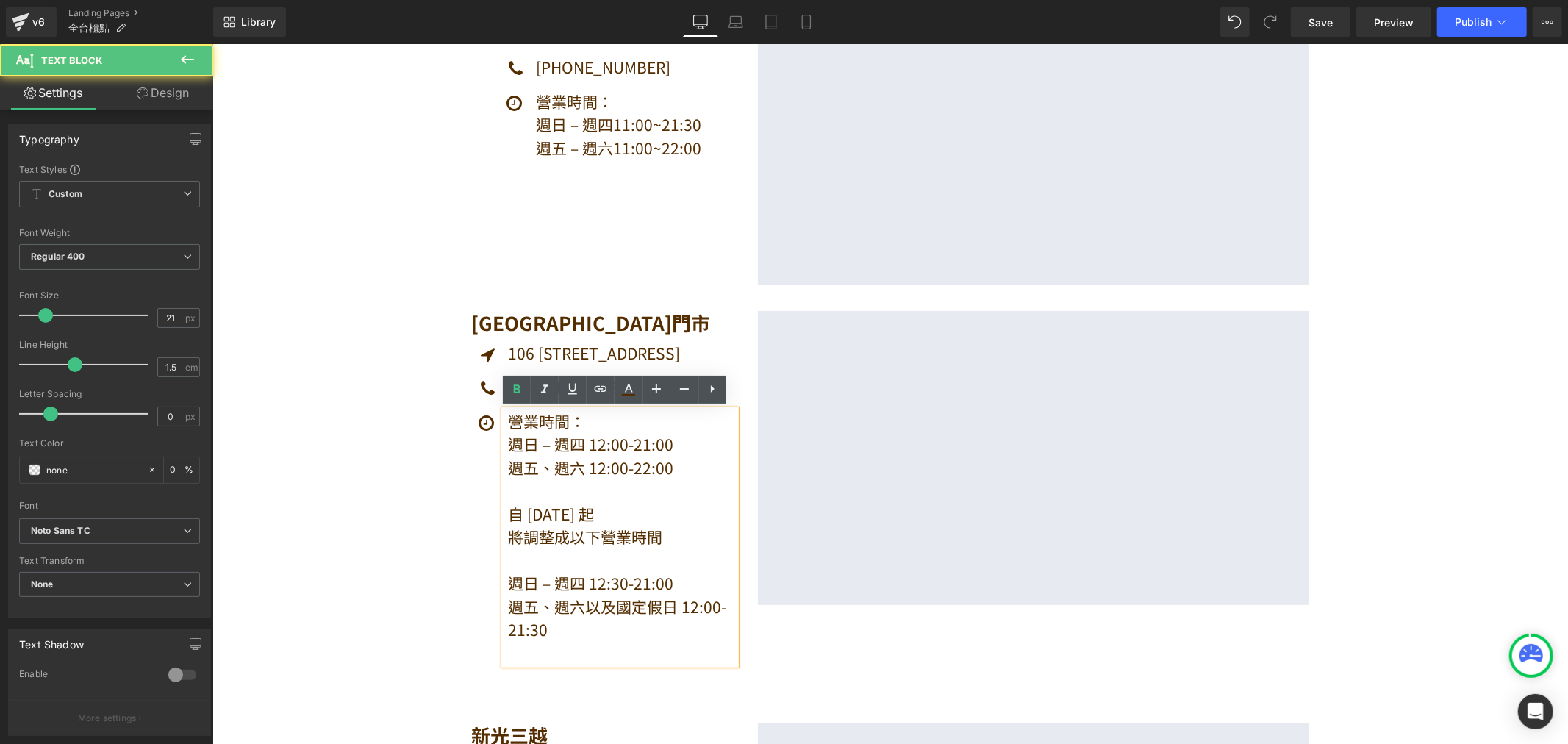
click at [535, 570] on p at bounding box center [621, 560] width 228 height 24
drag, startPoint x: 437, startPoint y: 623, endPoint x: 498, endPoint y: 620, distance: 61.1
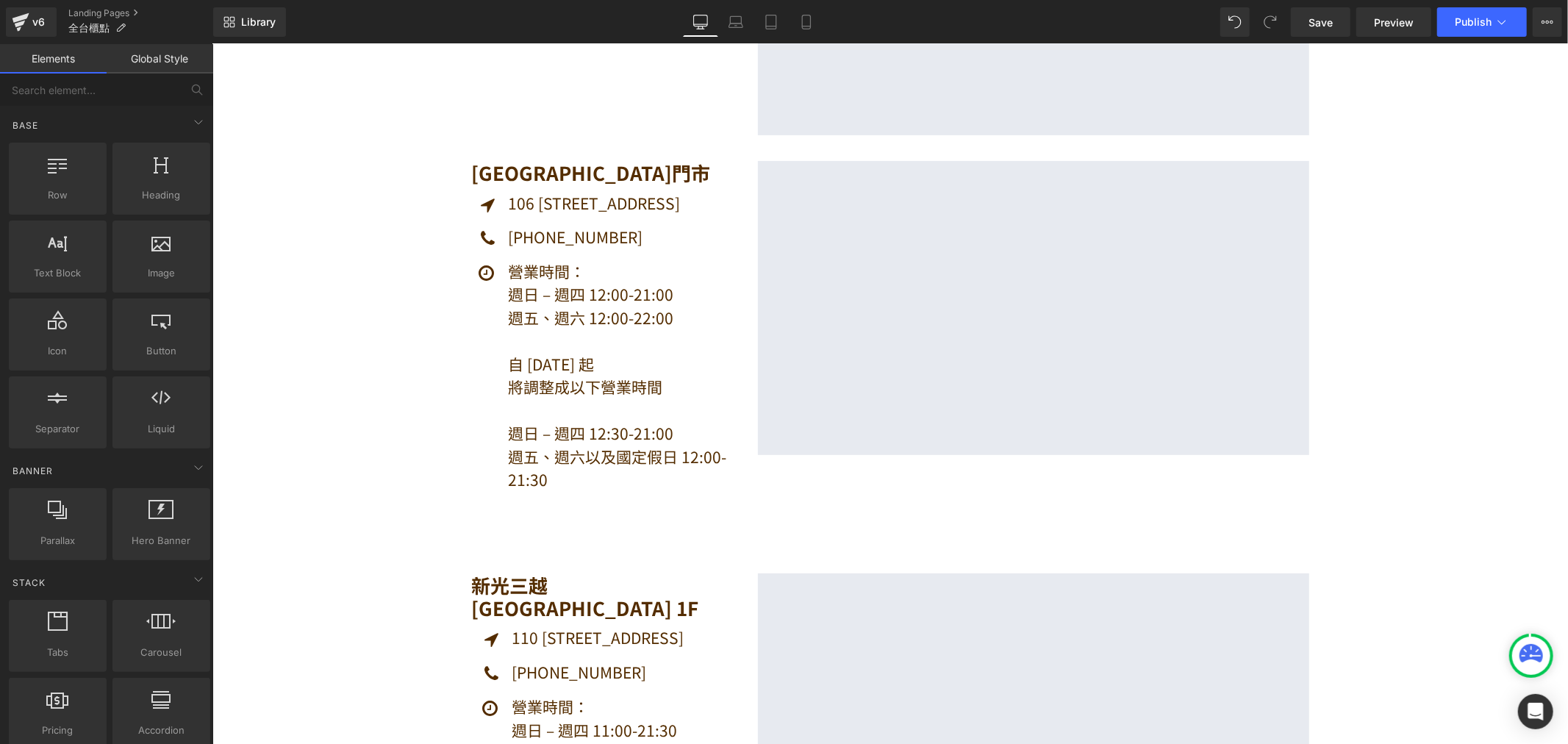
scroll to position [408, 0]
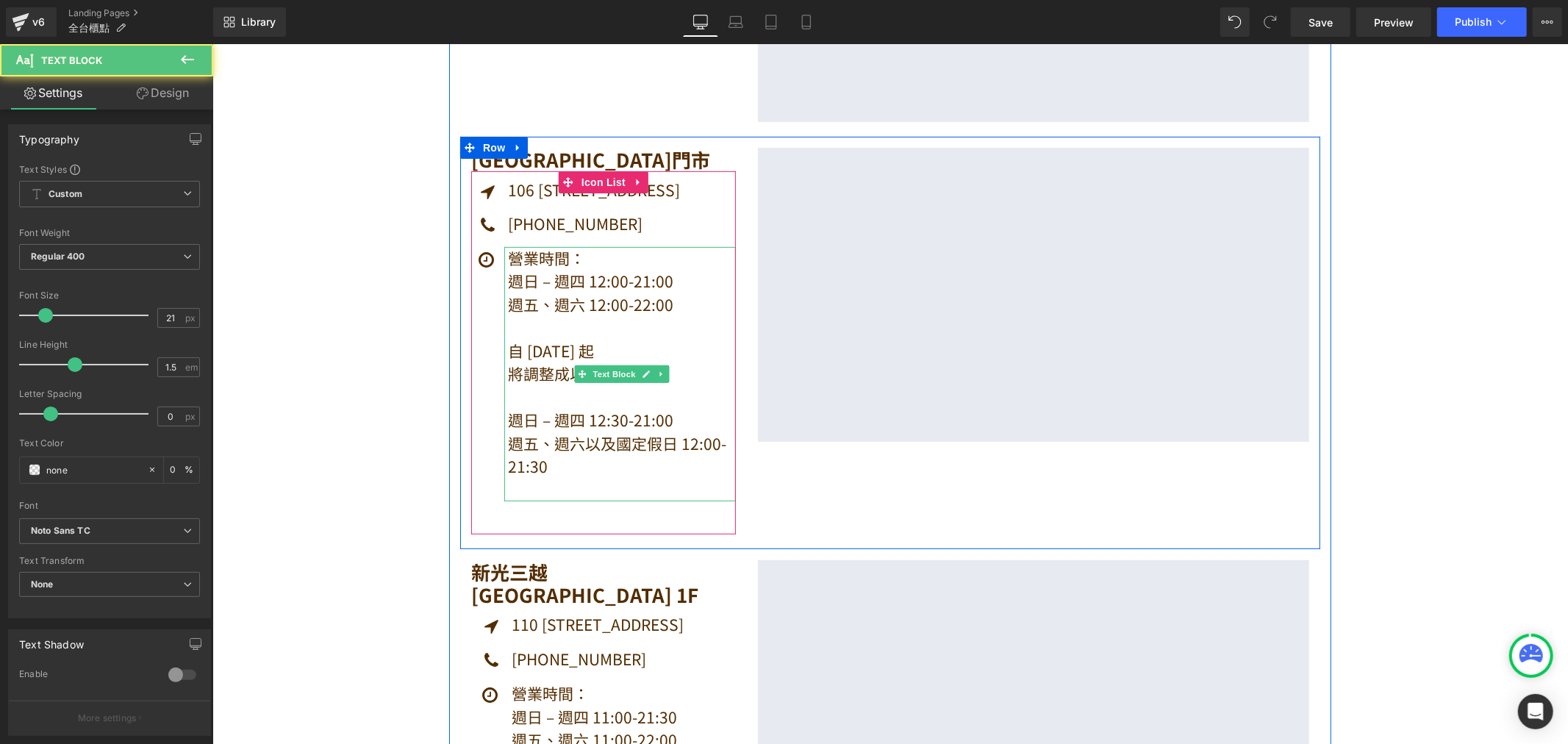
click at [616, 386] on p at bounding box center [621, 397] width 228 height 24
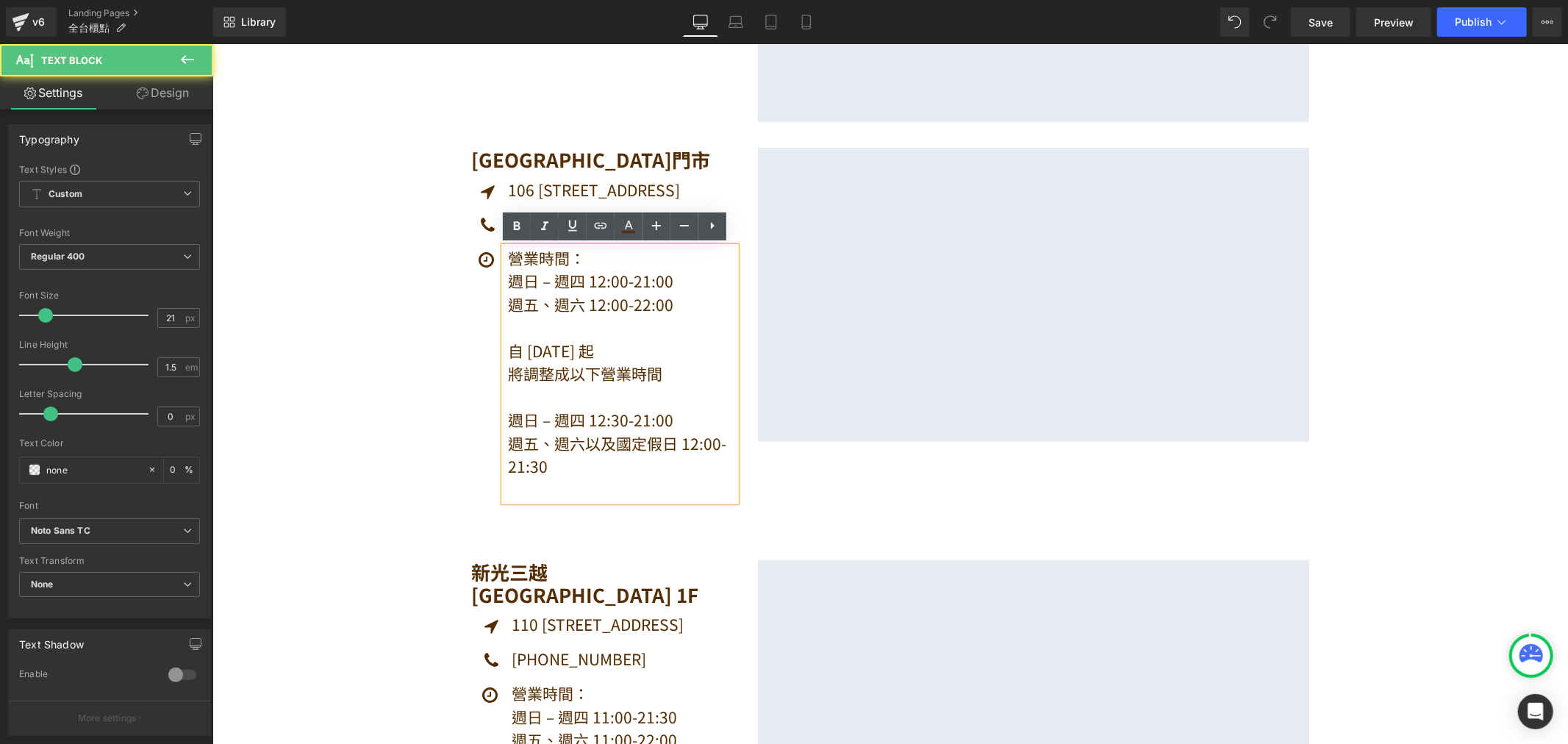
click at [629, 347] on p "自 [DATE] 起" at bounding box center [621, 351] width 228 height 24
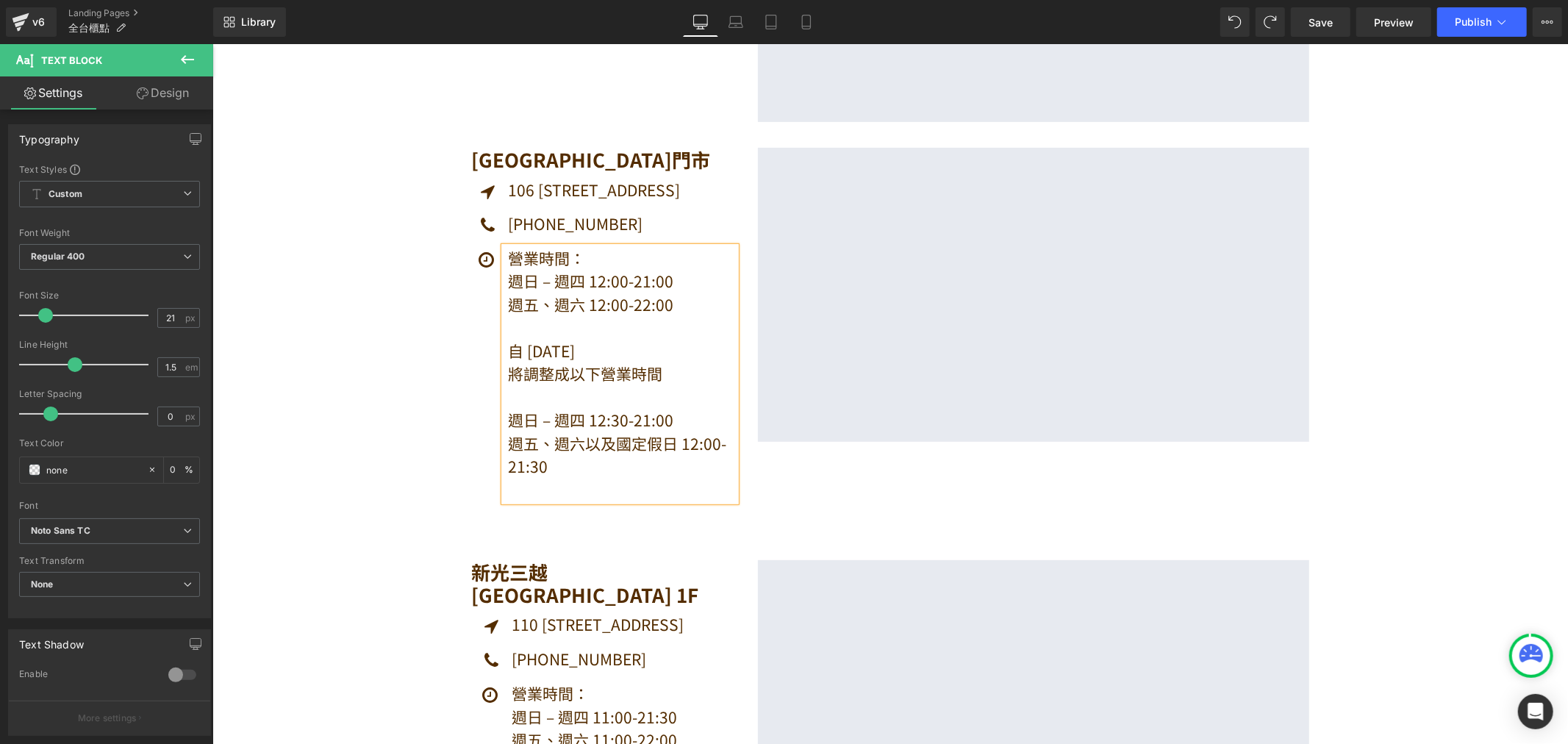
click at [615, 458] on p "週五、週六以及國定假日 12:00-21:30" at bounding box center [621, 455] width 228 height 46
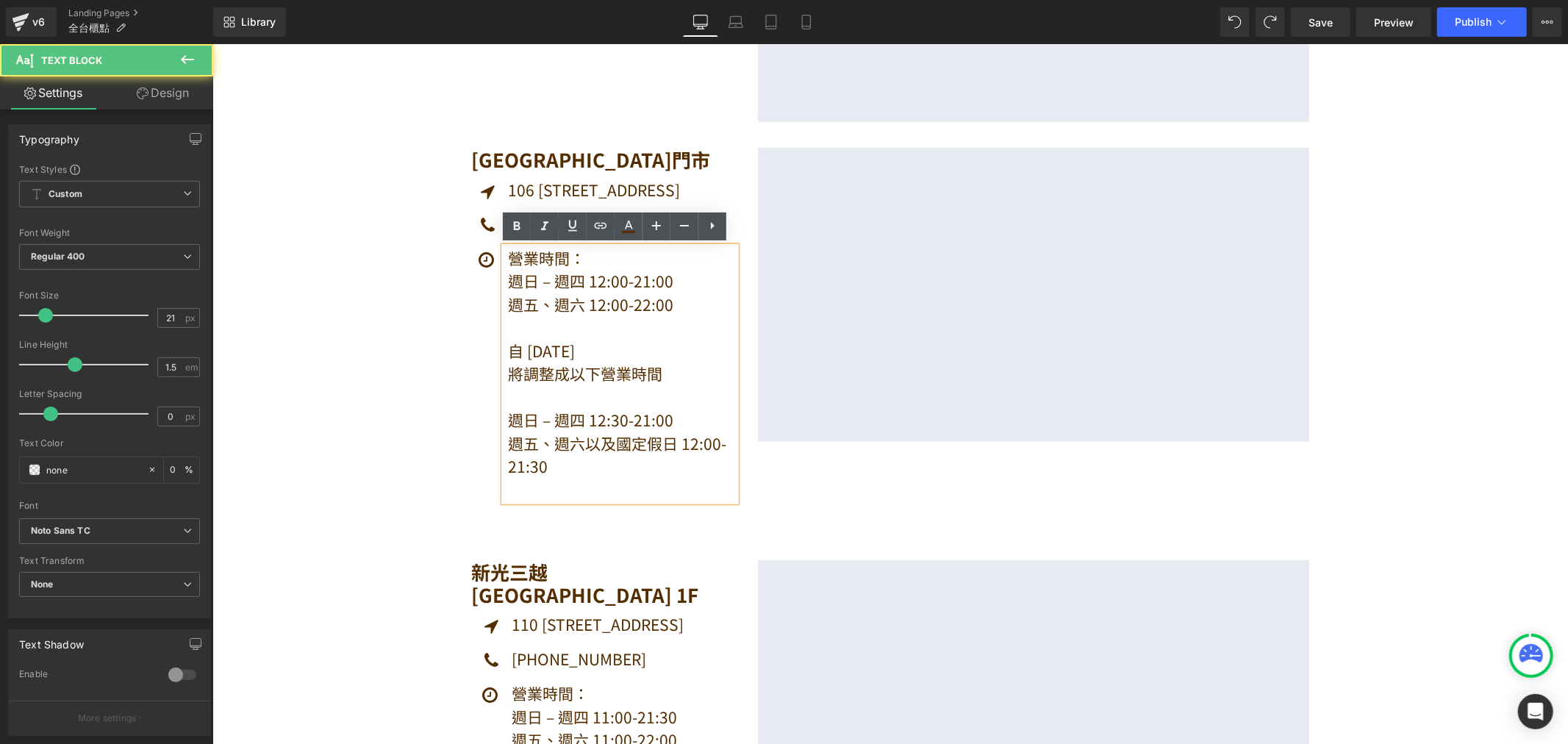
click at [577, 449] on strong "週五、週六以及國定假日 12:00-21:30" at bounding box center [616, 455] width 218 height 46
click at [675, 443] on strong "週五、週六以及國定假日 12:00-21:30" at bounding box center [616, 455] width 218 height 46
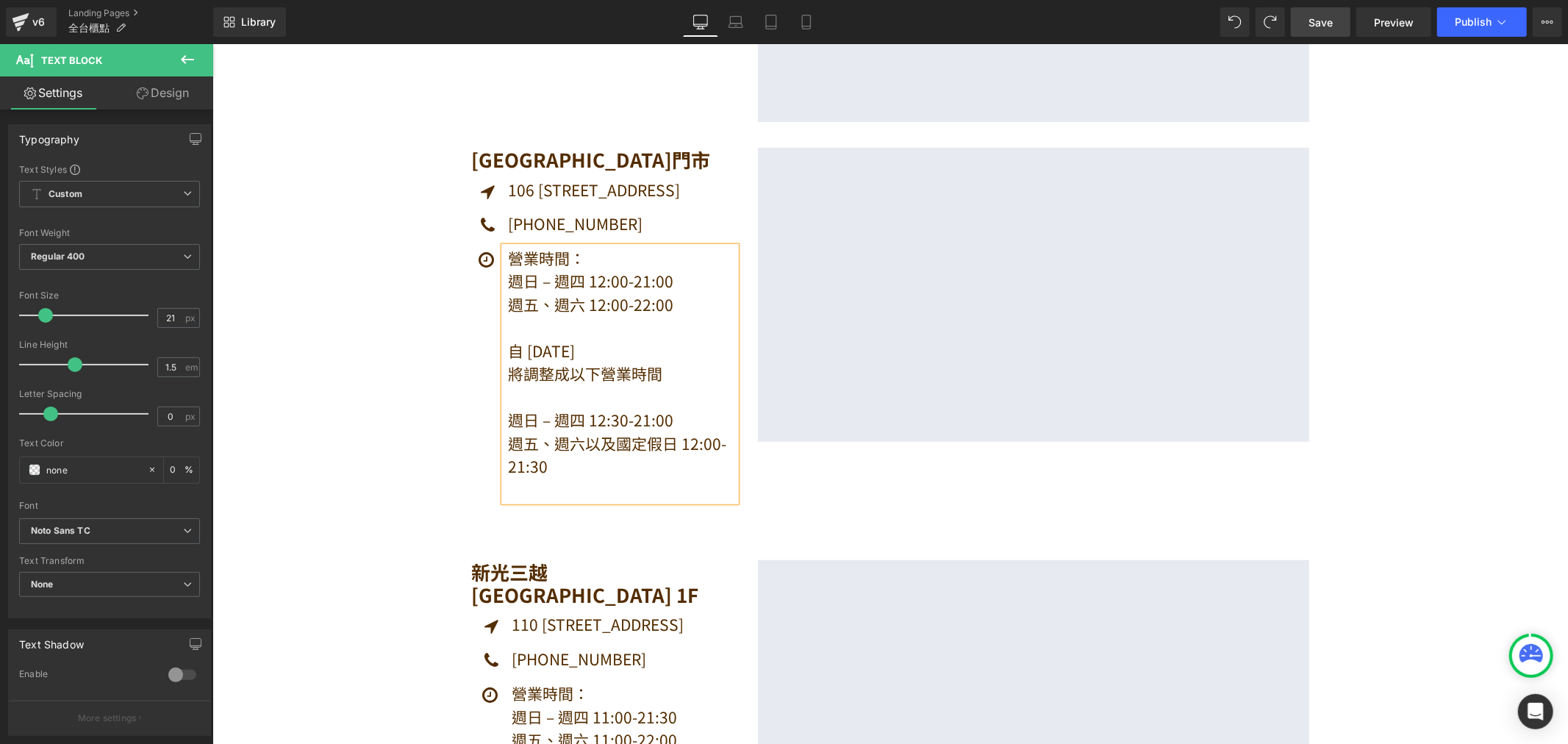
click at [1329, 26] on span "Save" at bounding box center [1321, 23] width 25 height 16
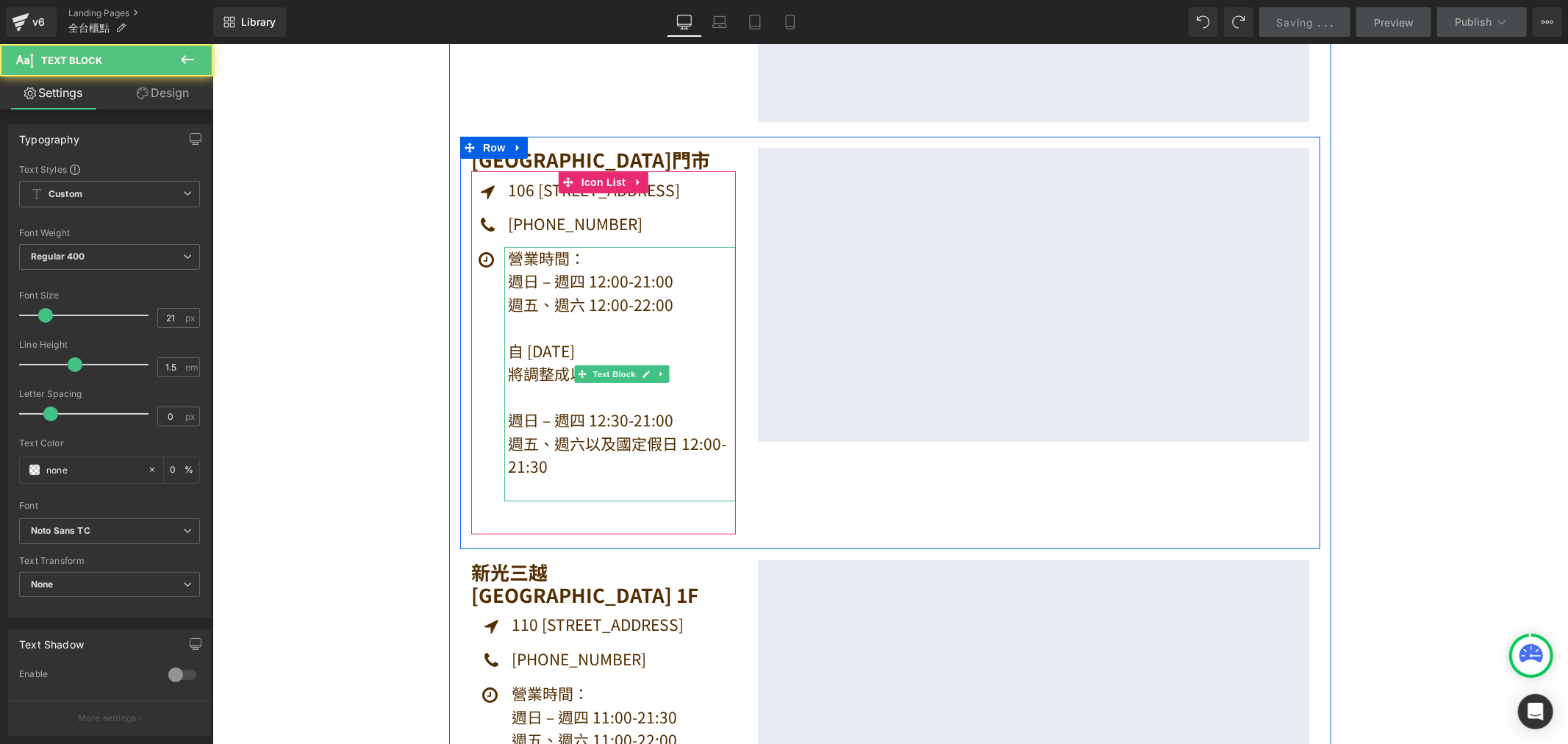
click at [578, 443] on strong "週五、週六以及國定假日 12:00-21:30" at bounding box center [616, 455] width 218 height 46
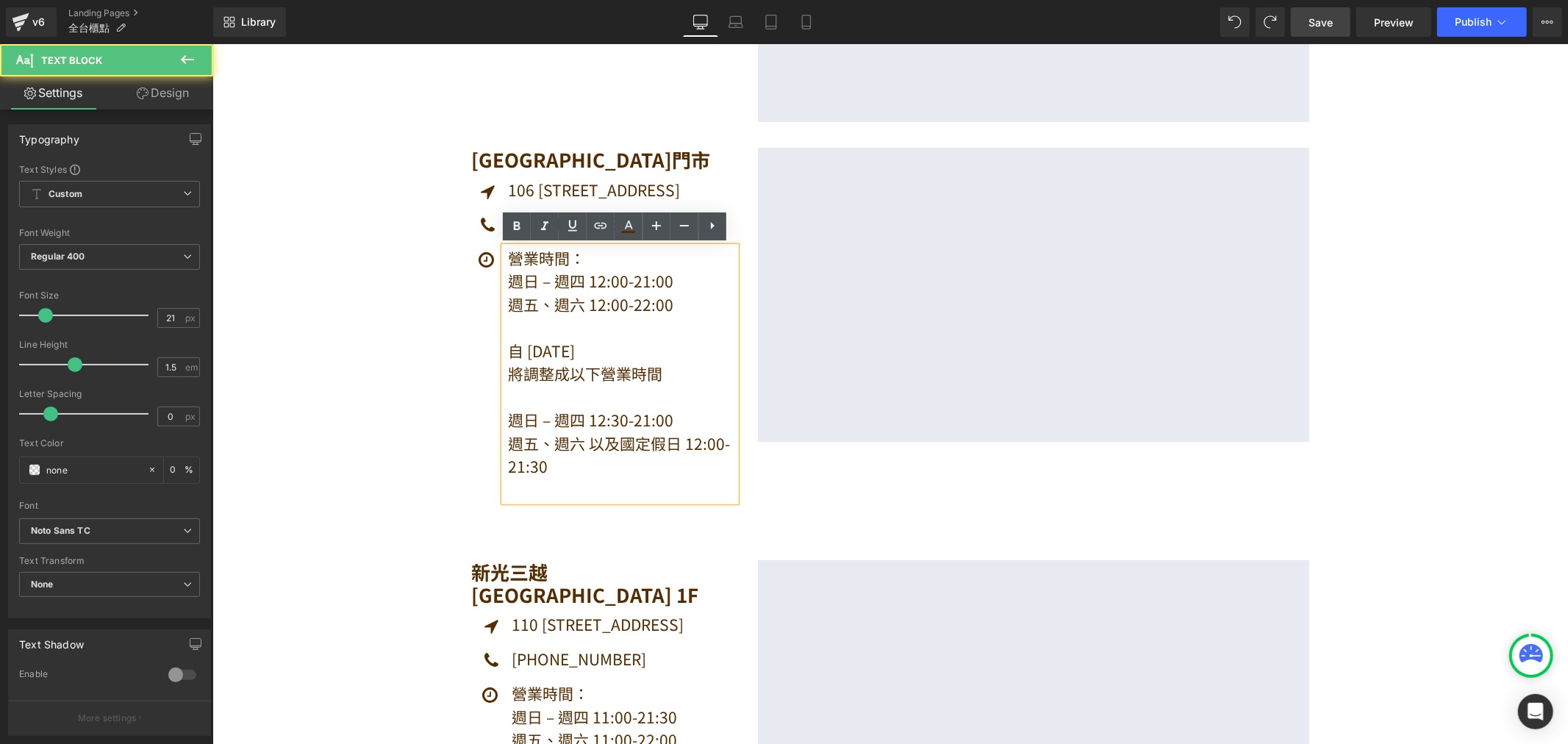
click at [617, 442] on strong "週五、週六 以及國定假日 12:00-21:30" at bounding box center [618, 455] width 222 height 46
click at [616, 452] on strong "週五、週六、國定假日 12:00-21:30" at bounding box center [609, 455] width 203 height 46
click at [633, 446] on strong "週五、週六、國定假日 12:00-21:30" at bounding box center [609, 455] width 203 height 46
click at [654, 443] on strong "週五、週六、國定假日 12:00-21:30" at bounding box center [609, 455] width 203 height 46
click at [596, 441] on strong "週五、週六、國定假日 12:00-21:30" at bounding box center [609, 455] width 203 height 46
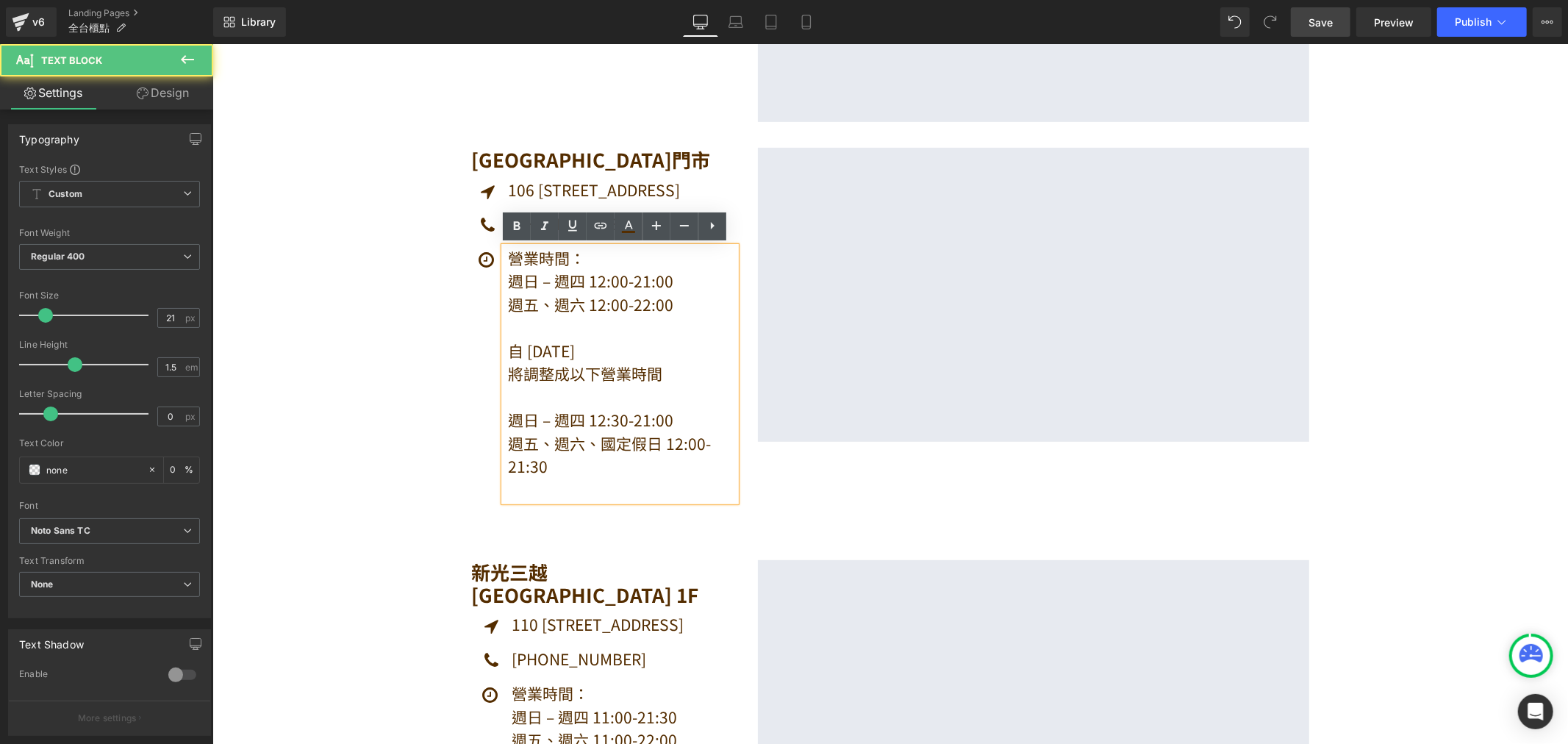
click at [556, 445] on strong "週五、週六、國定假日 12:00-21:30" at bounding box center [609, 455] width 203 height 46
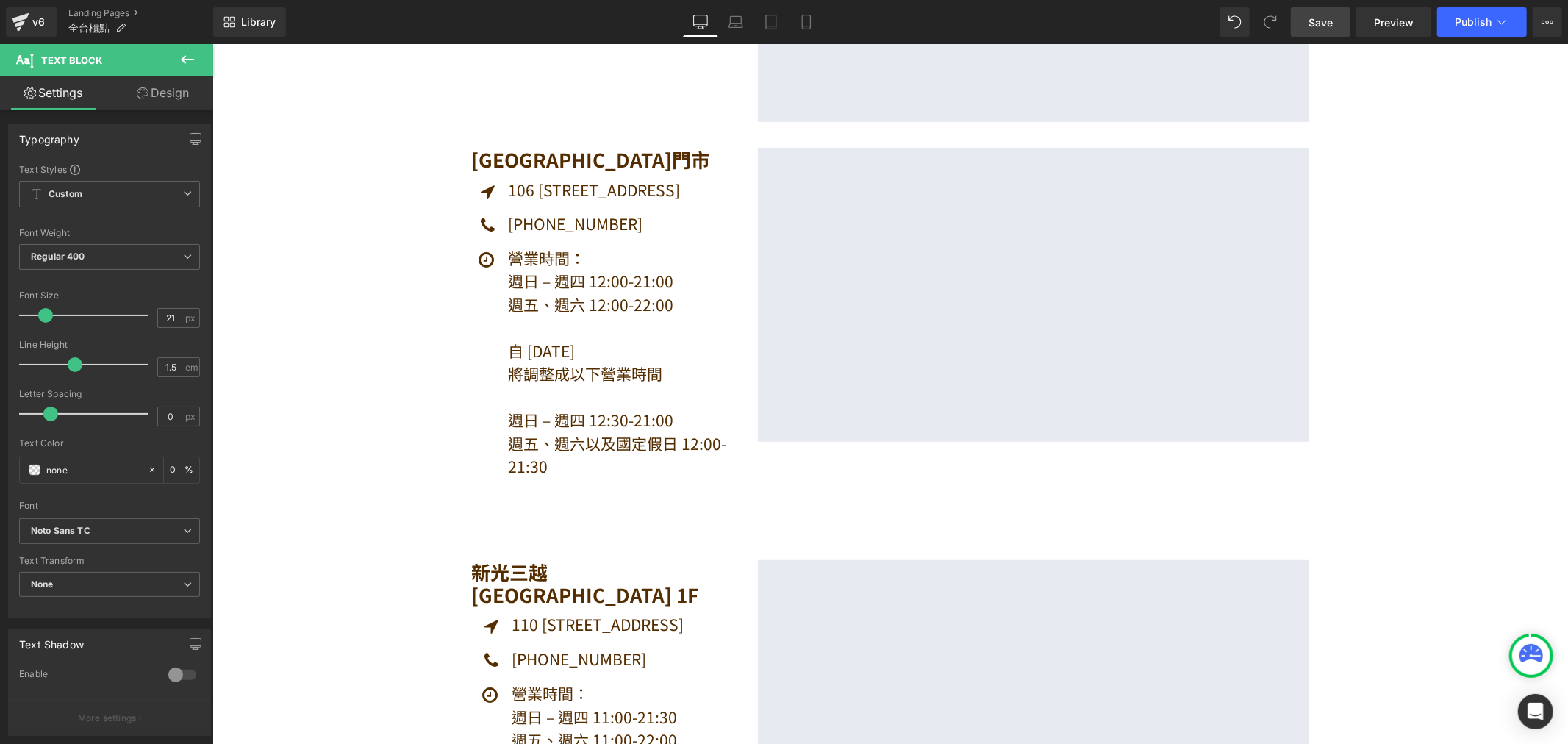
click at [1318, 18] on span "Save" at bounding box center [1321, 23] width 25 height 16
click at [1471, 26] on span "Publish" at bounding box center [1473, 21] width 37 height 11
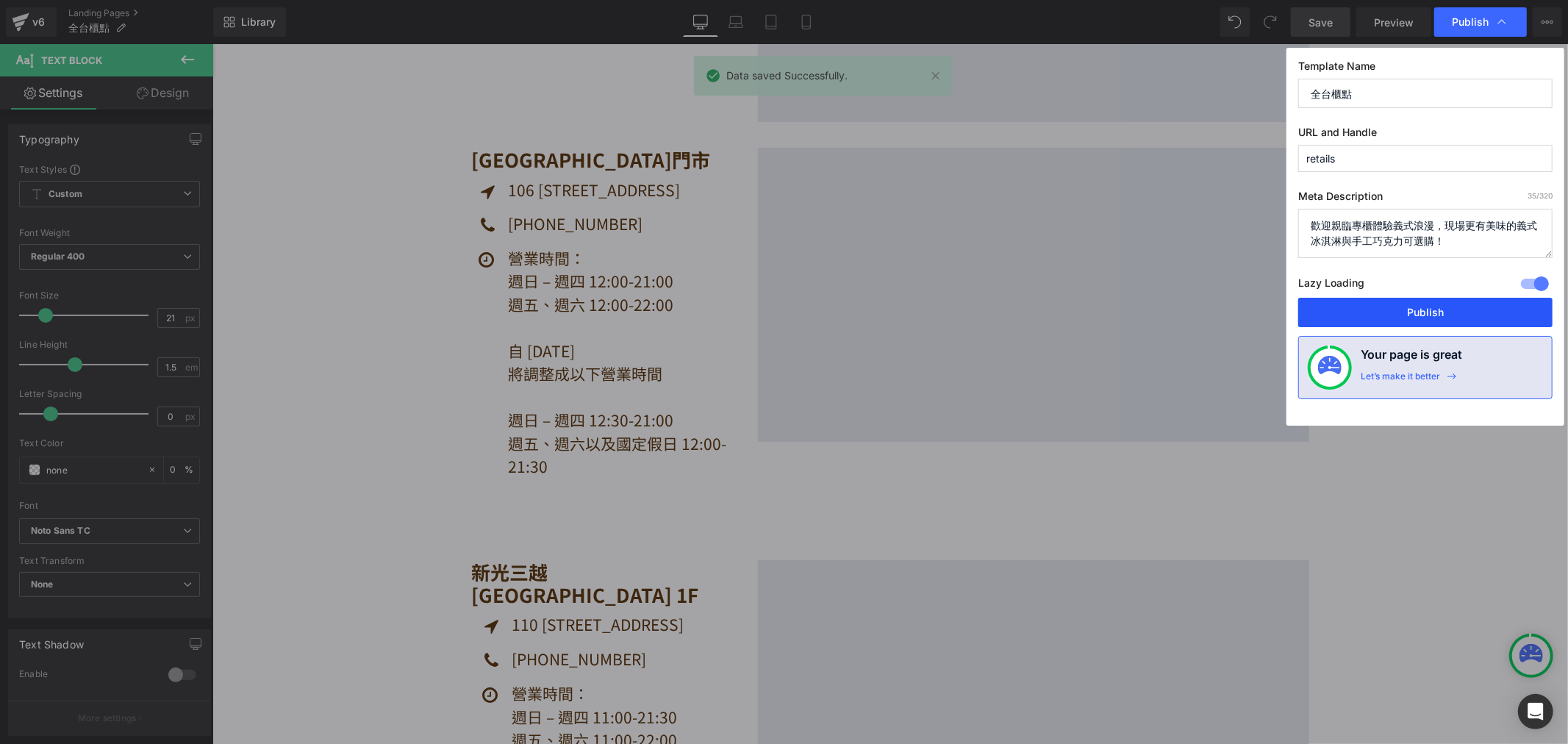
click at [0, 0] on button "Publish" at bounding box center [0, 0] width 0 height 0
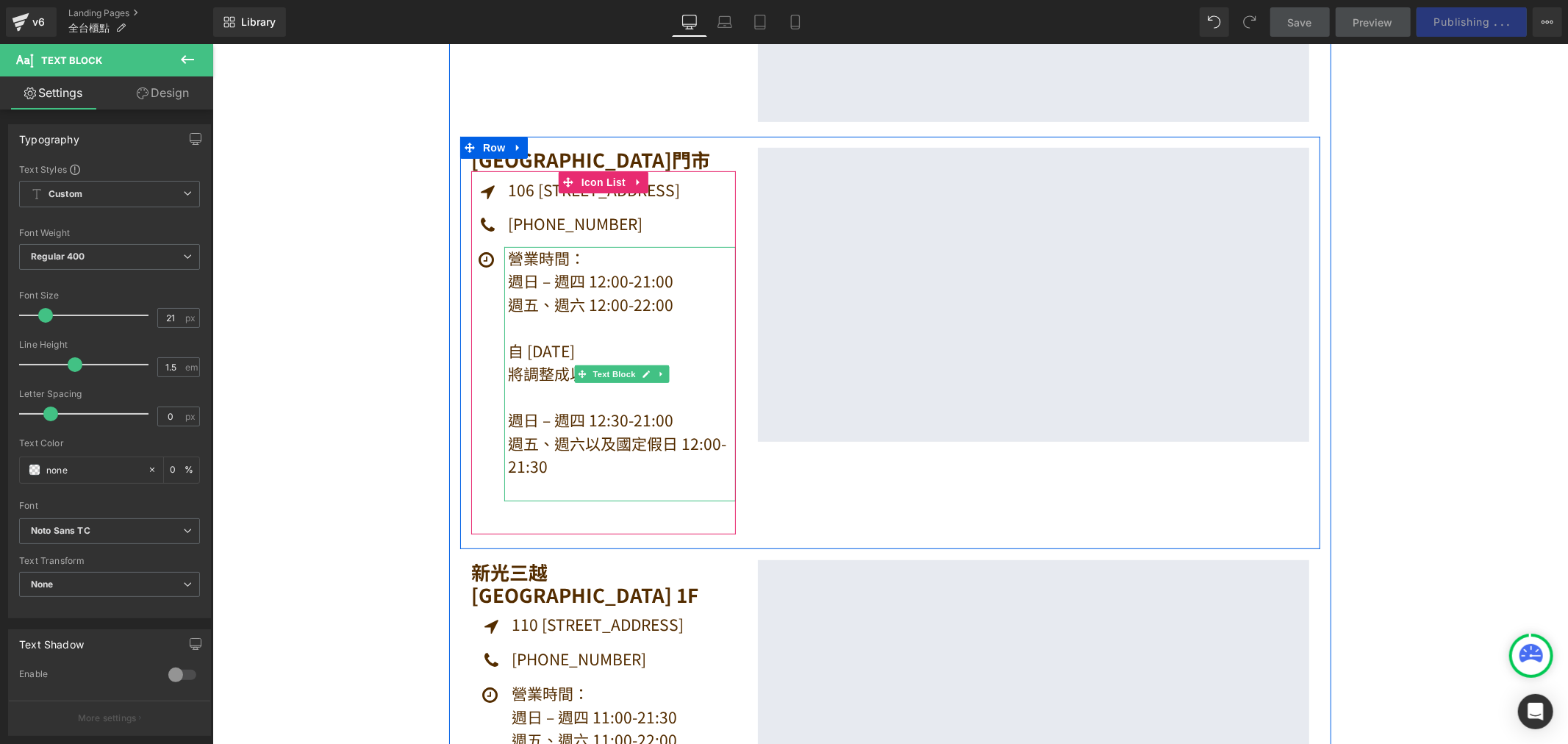
click at [545, 350] on strong "自 [DATE]" at bounding box center [540, 350] width 67 height 22
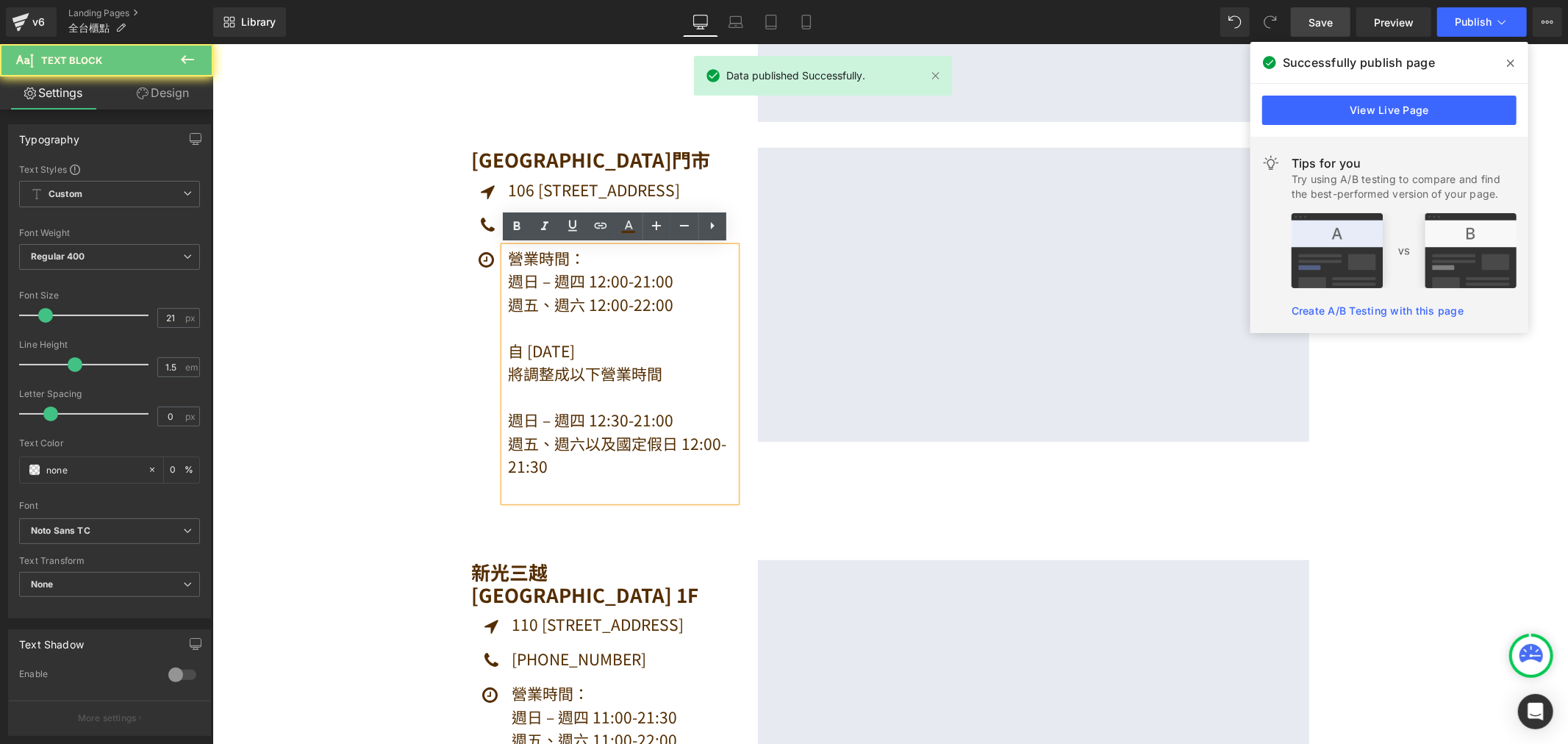
click at [625, 349] on p "自 [DATE]" at bounding box center [621, 351] width 228 height 24
click at [520, 352] on strong "自 [DATE]" at bounding box center [540, 350] width 67 height 22
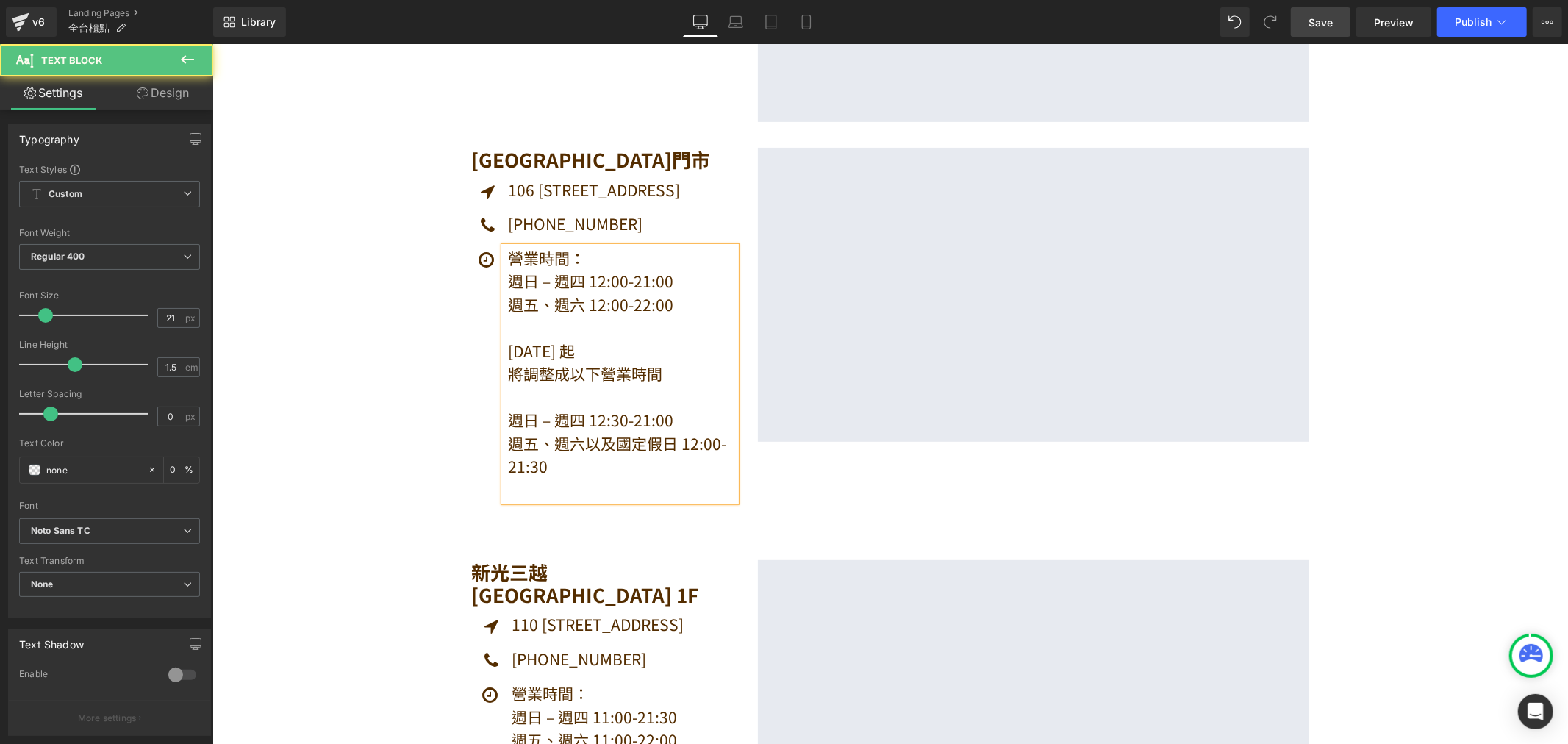
click at [666, 376] on p "將調整成以下營業時間" at bounding box center [621, 373] width 228 height 24
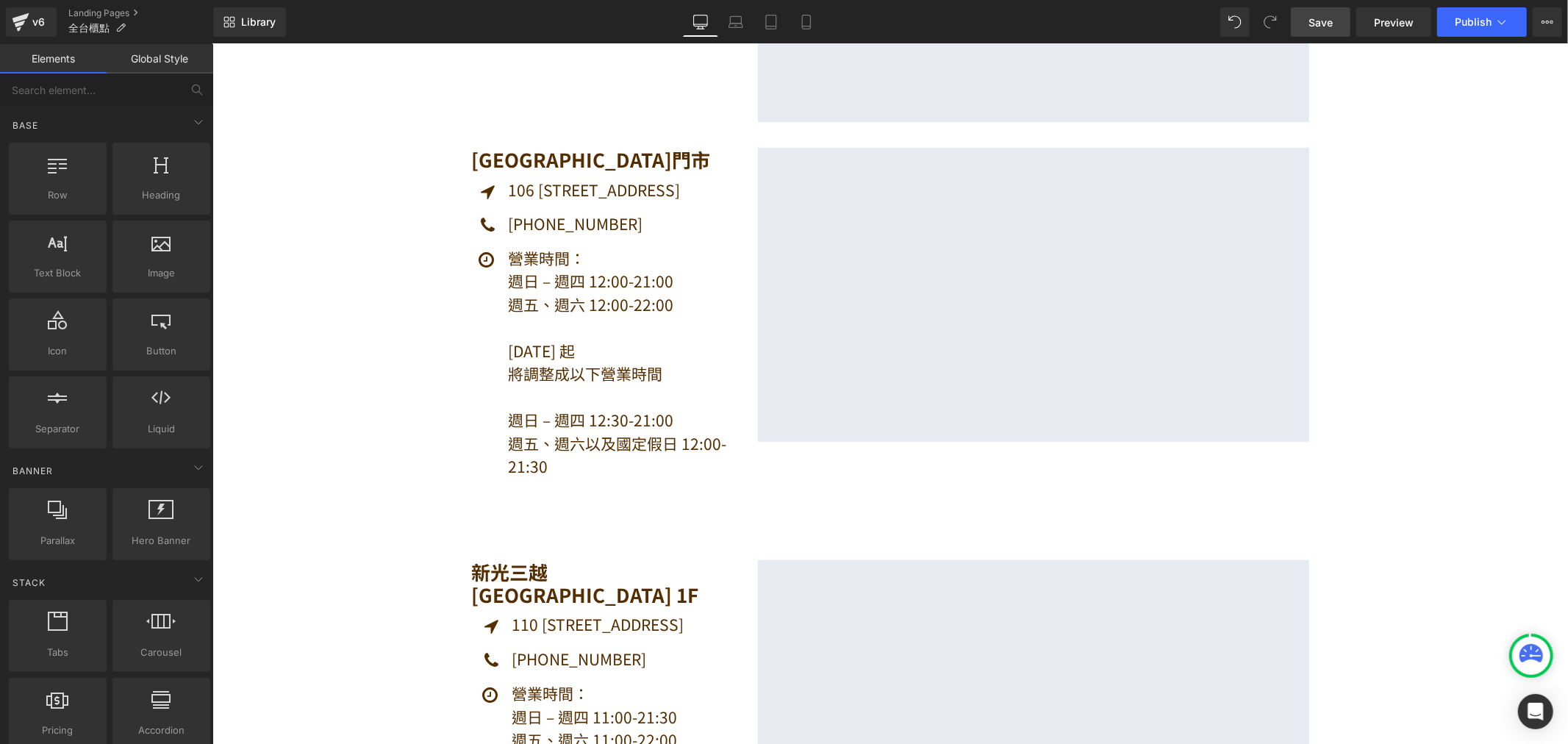
click at [1331, 25] on span "Save" at bounding box center [1321, 23] width 25 height 16
click at [1480, 27] on span "Publish" at bounding box center [1473, 21] width 37 height 11
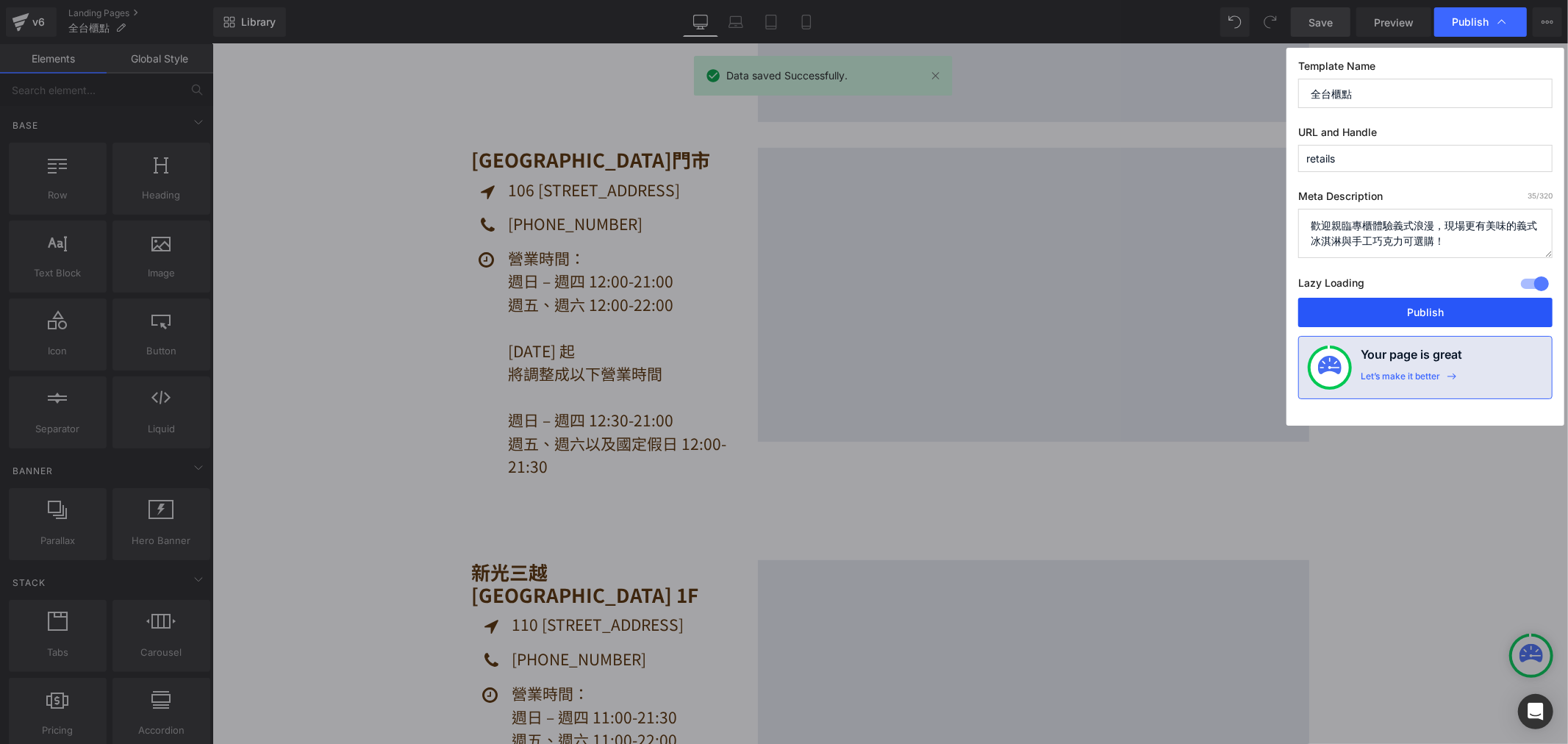
click at [0, 0] on button "Publish" at bounding box center [0, 0] width 0 height 0
